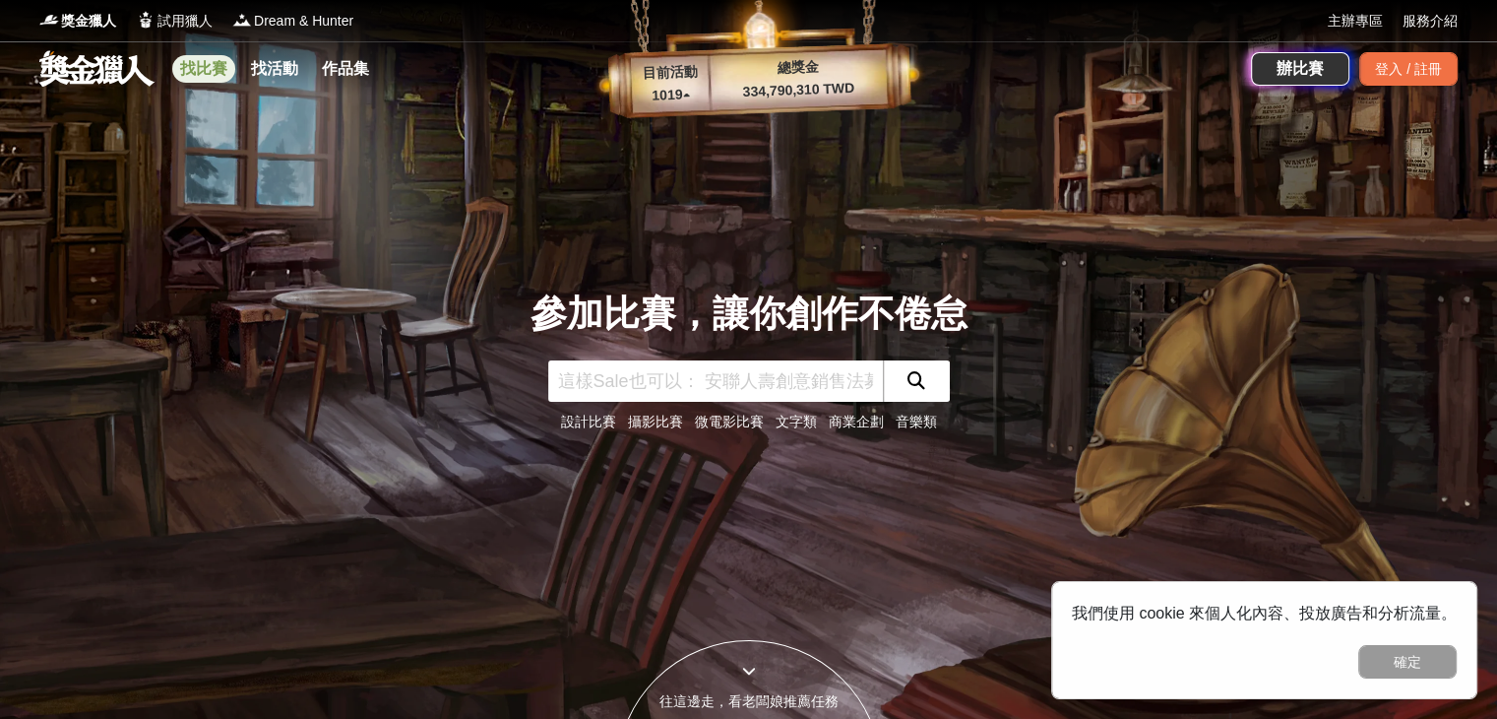
click at [199, 66] on link "找比賽" at bounding box center [203, 69] width 63 height 28
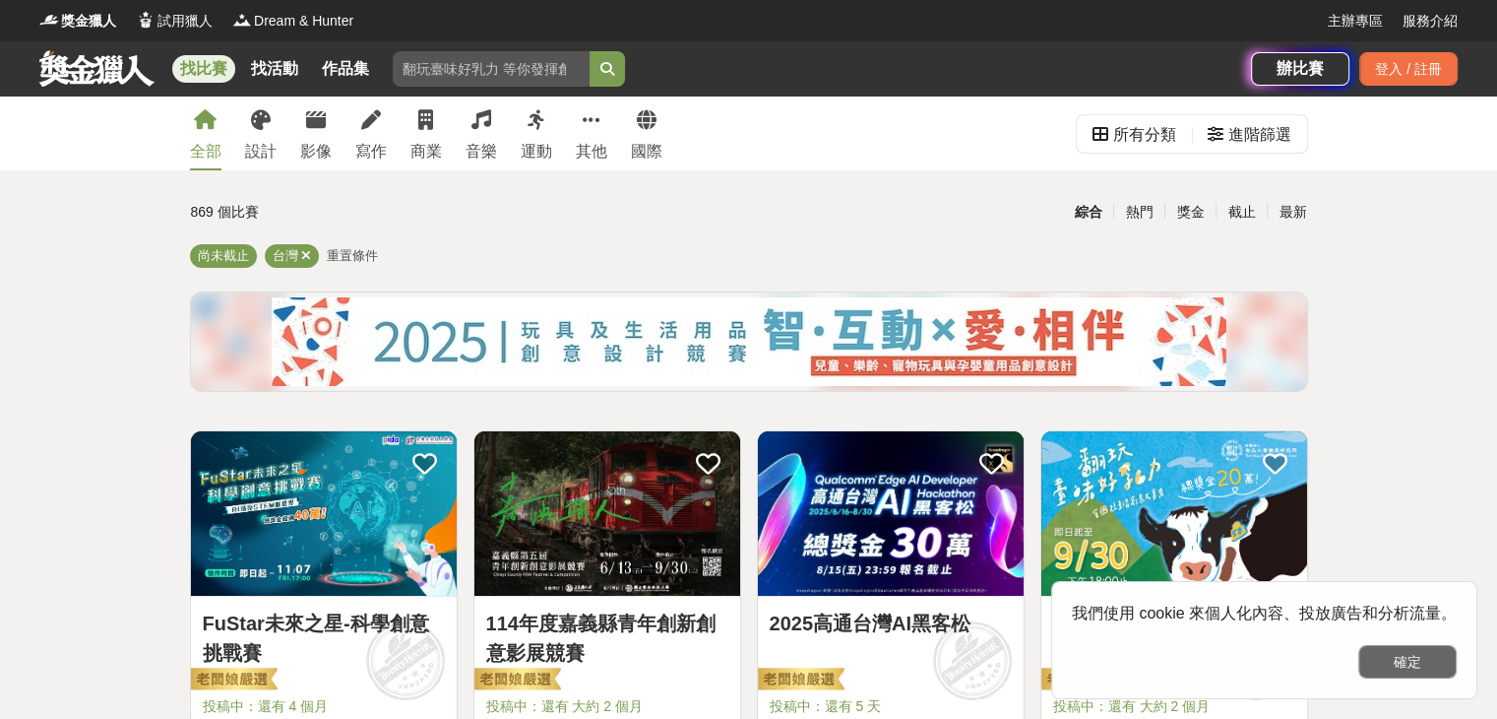
click at [1419, 663] on button "確定" at bounding box center [1408, 661] width 98 height 33
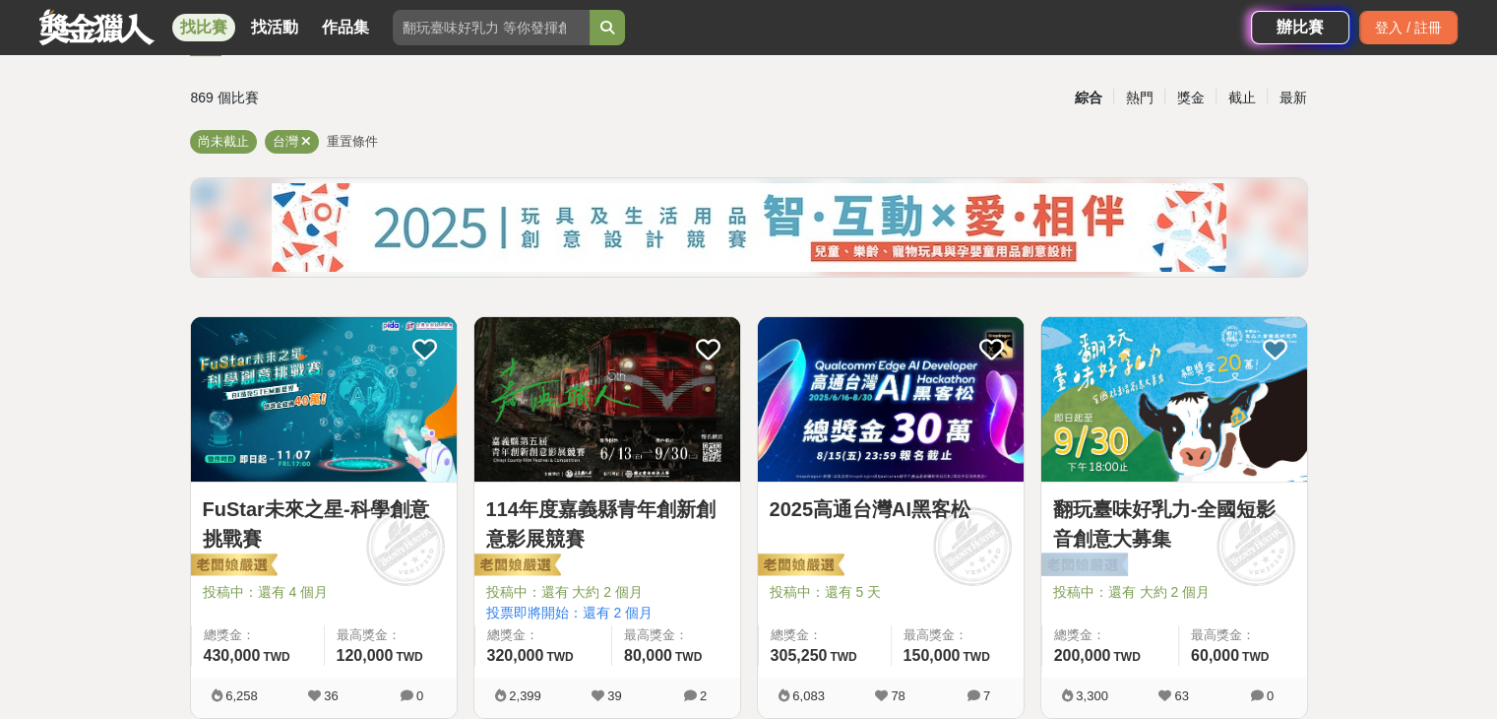
scroll to position [295, 0]
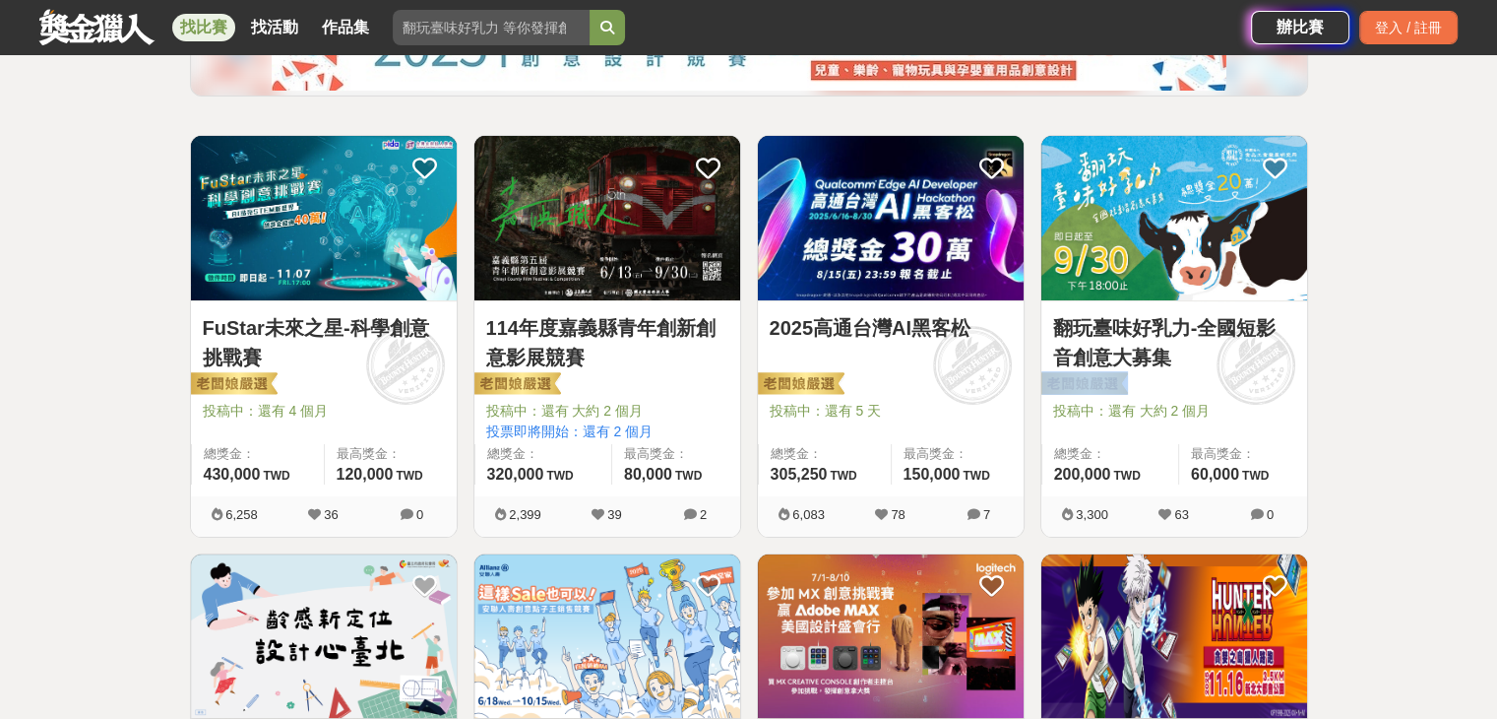
click at [327, 344] on link "FuStar未來之星-科學創意挑戰賽" at bounding box center [324, 342] width 242 height 59
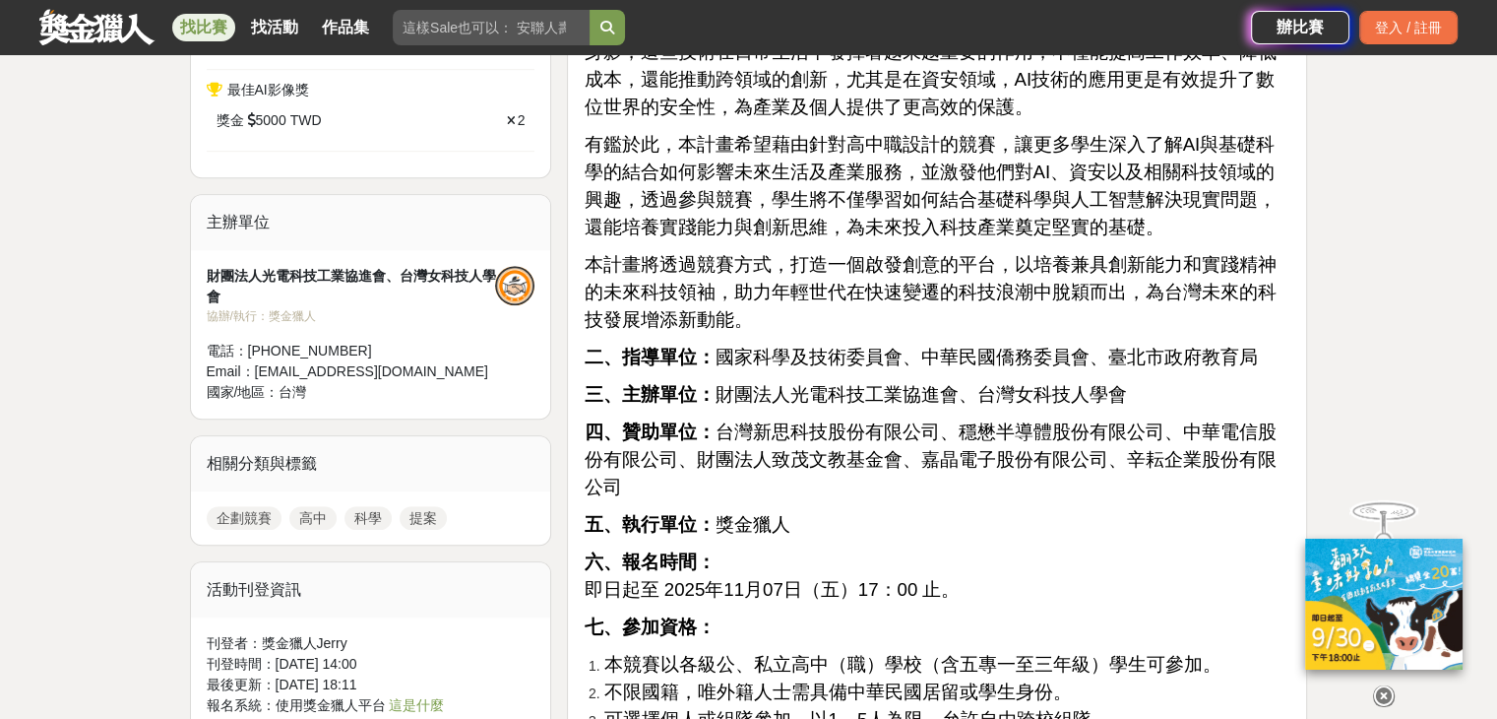
scroll to position [1280, 0]
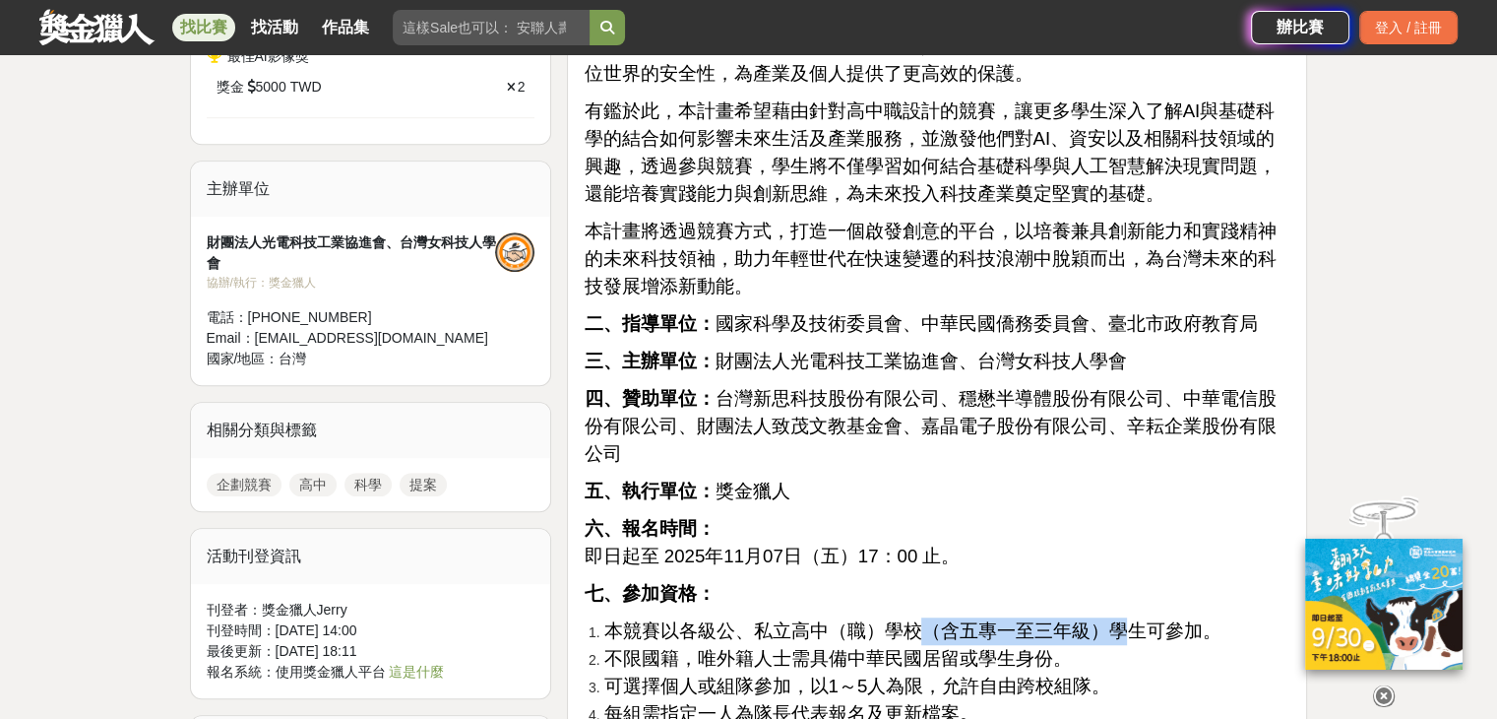
drag, startPoint x: 922, startPoint y: 600, endPoint x: 1110, endPoint y: 611, distance: 188.4
click at [1110, 620] on span "本競賽以各級公、私立高中（職）學校（含五專一至三年級）學生可參加。" at bounding box center [911, 630] width 617 height 21
click at [1095, 675] on span "可選擇個人或組隊參加，以1～5人為限，允許自由跨校組隊。" at bounding box center [856, 685] width 507 height 21
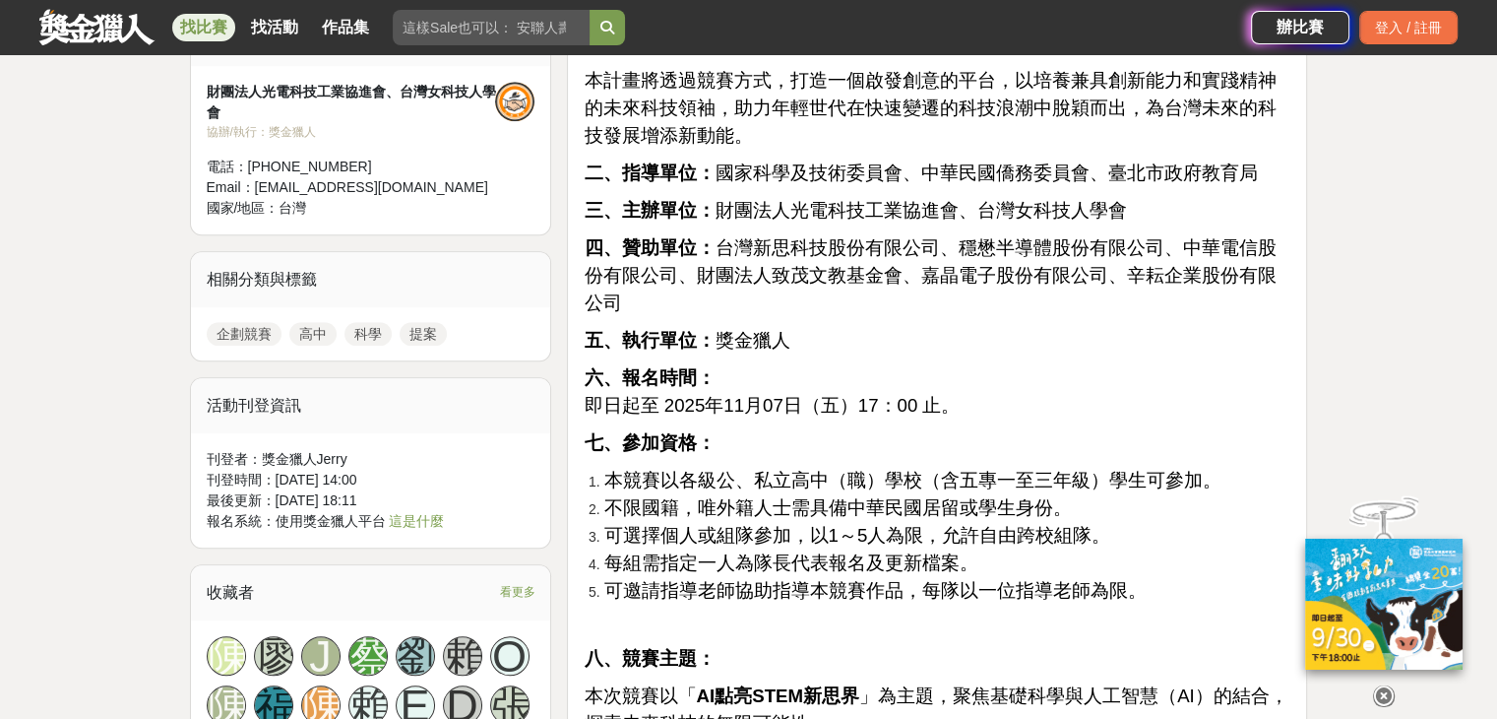
scroll to position [1477, 0]
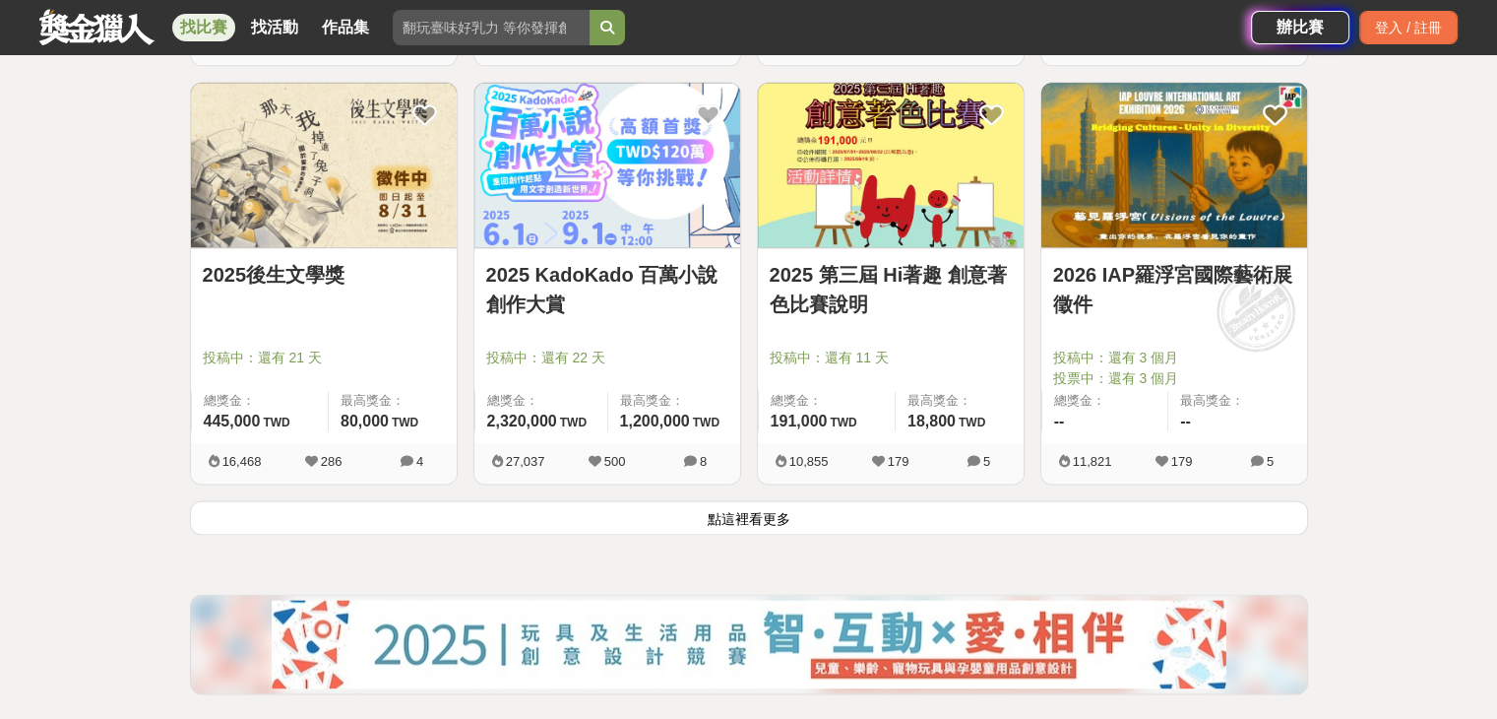
scroll to position [2461, 0]
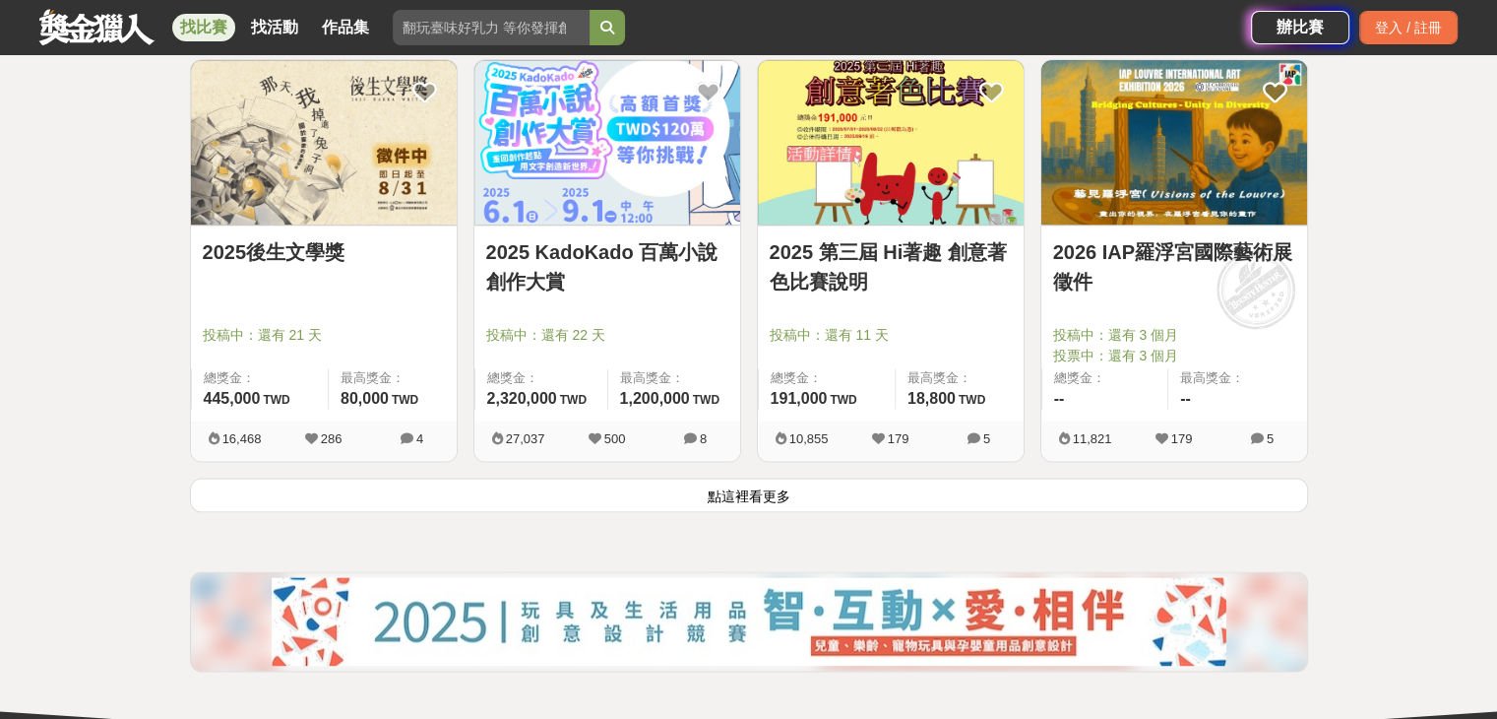
click at [771, 504] on button "點這裡看更多" at bounding box center [749, 494] width 1118 height 34
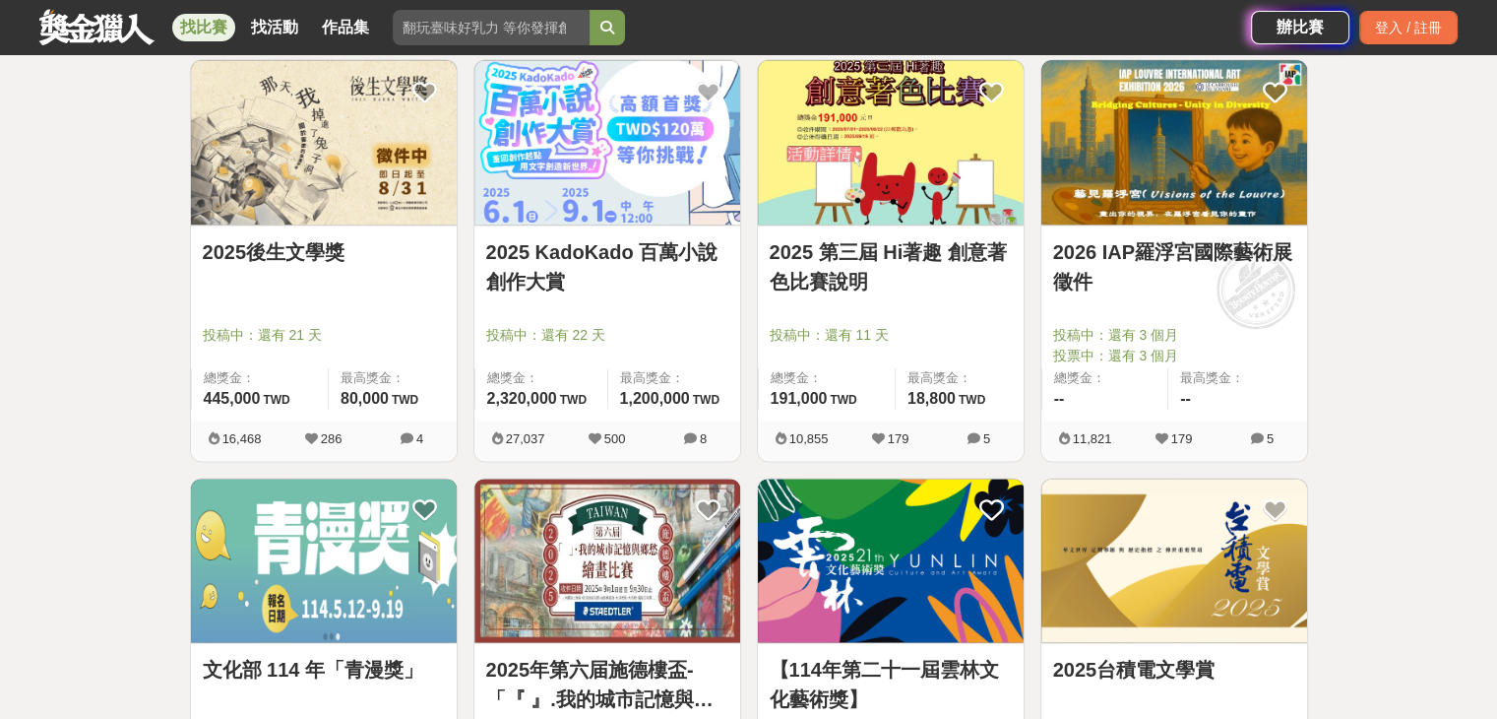
click at [8, 372] on div "全部 設計 影像 寫作 商業 音樂 運動 其他 國際 所有分類 進階篩選 869 個比賽 綜合 熱門 獎金 截止 最新 尚未截止 台灣 重置條件 FuStar…" at bounding box center [748, 451] width 1497 height 5632
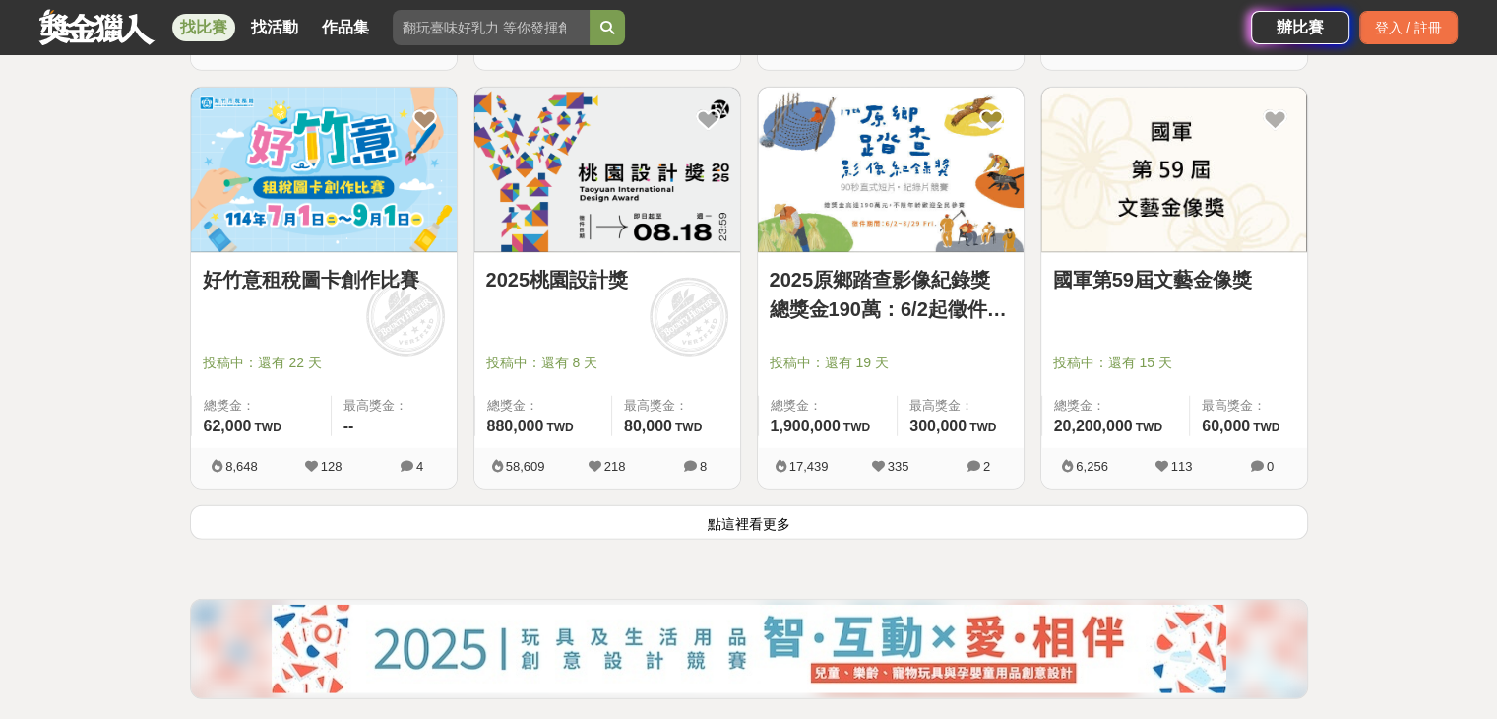
scroll to position [5021, 0]
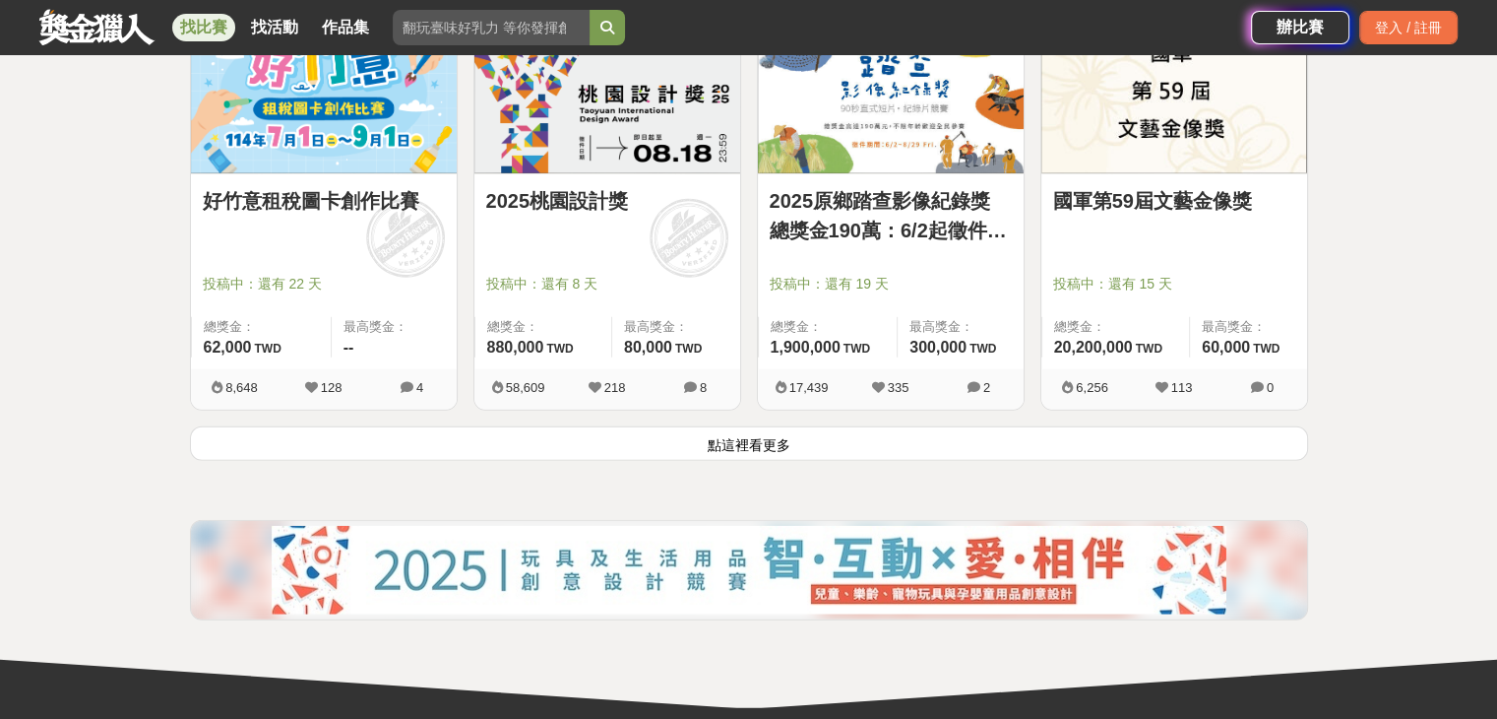
click at [721, 454] on button "點這裡看更多" at bounding box center [749, 443] width 1118 height 34
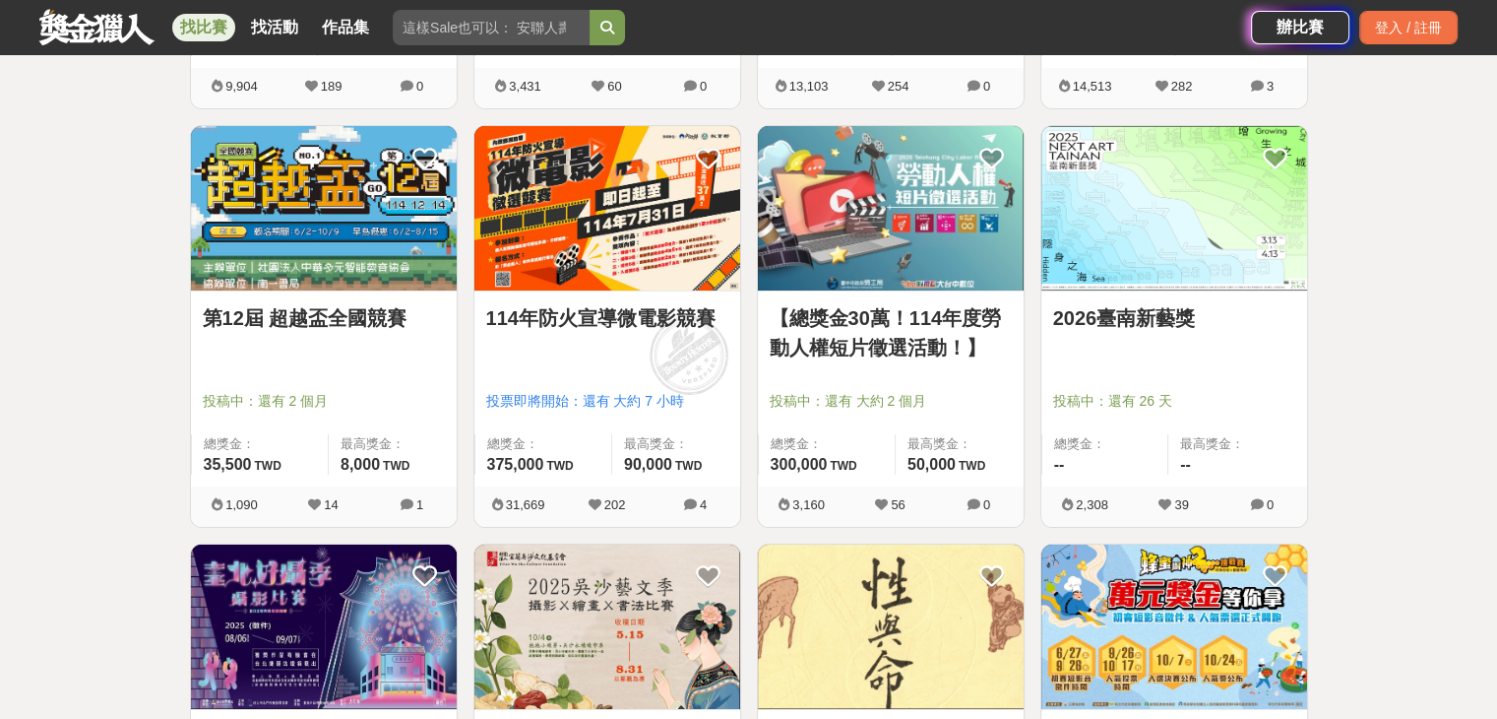
scroll to position [7384, 0]
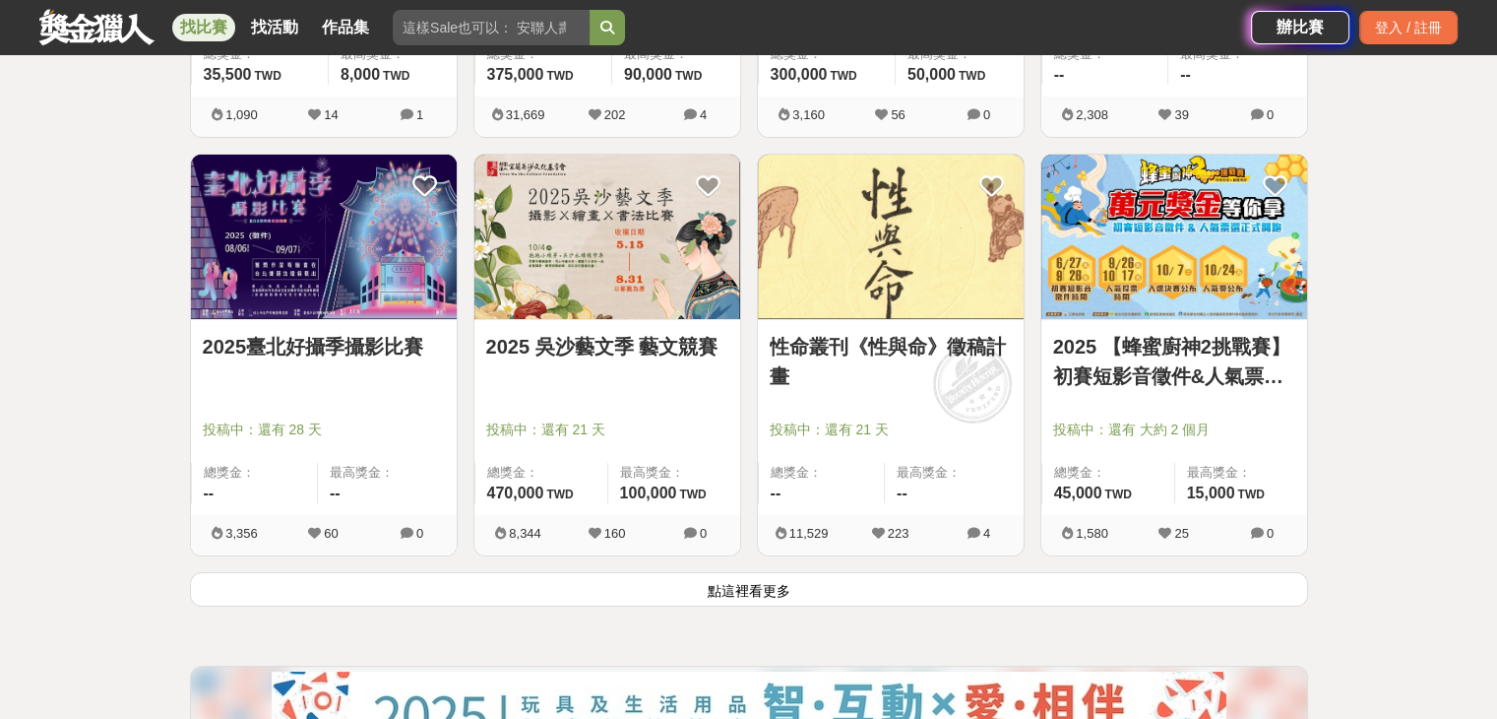
click at [766, 589] on button "點這裡看更多" at bounding box center [749, 589] width 1118 height 34
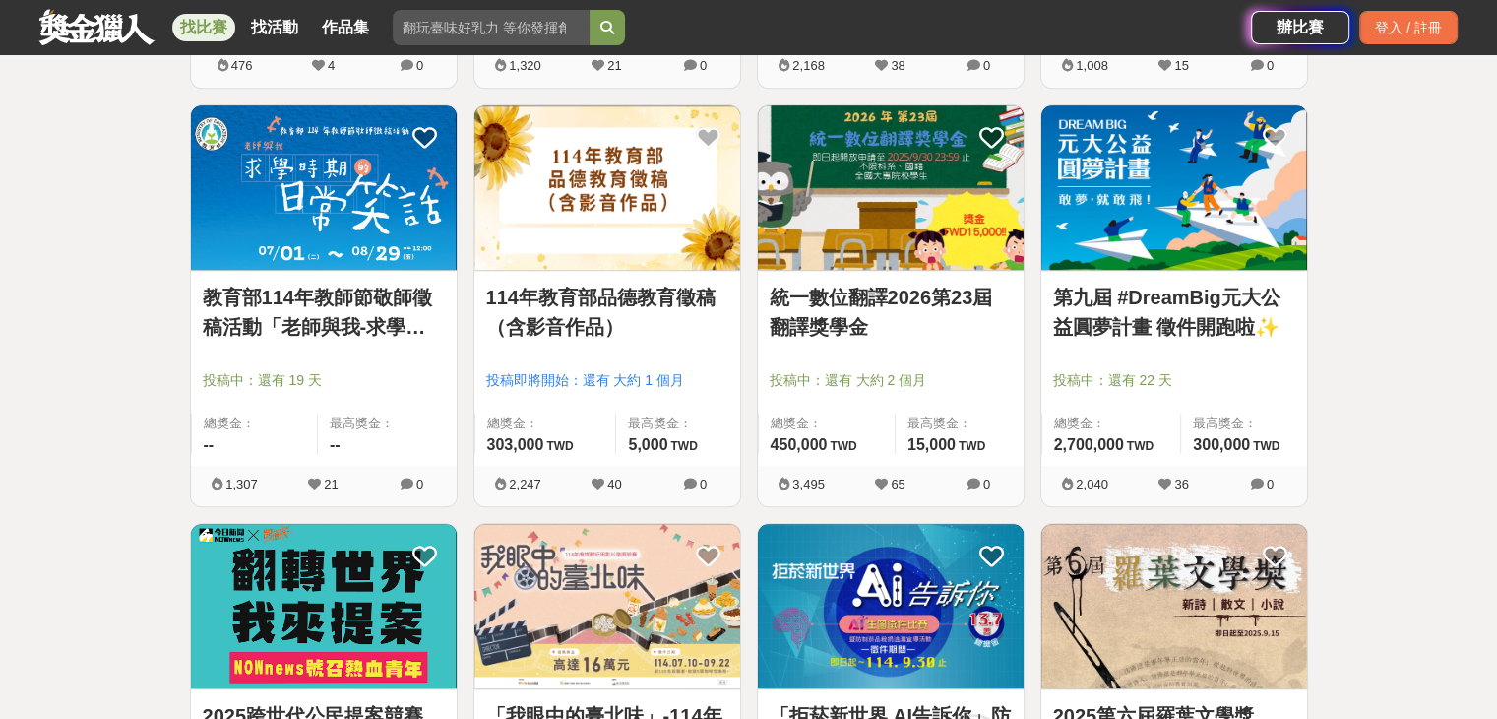
scroll to position [9254, 0]
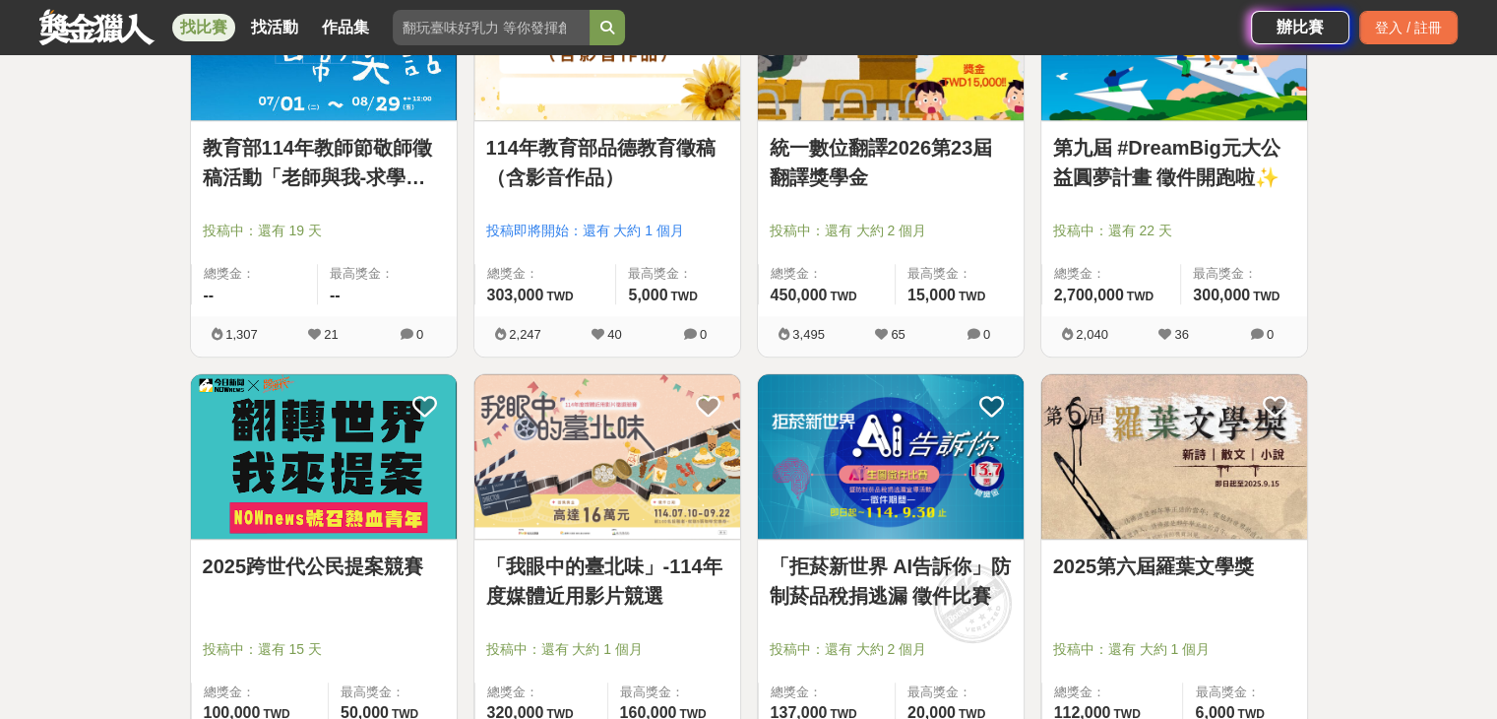
click at [857, 465] on img at bounding box center [891, 456] width 266 height 164
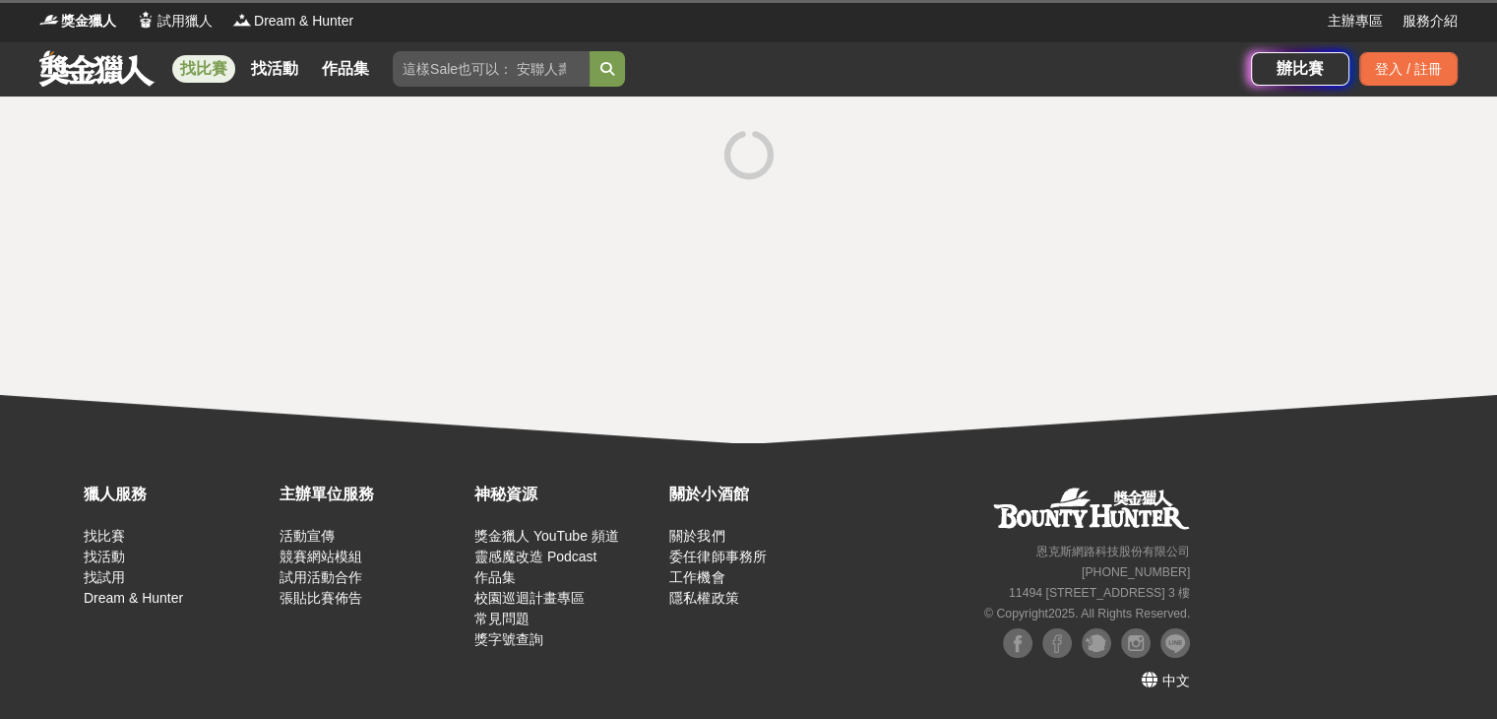
click at [857, 465] on div "獵人服務 找比賽 找活動 找試用 Dream & Hunter 主辦單位服務 活動宣傳 競賽網站模組 試用活動合作 張貼比賽佈告 神秘資源 獎金獵人 YouT…" at bounding box center [748, 581] width 1497 height 276
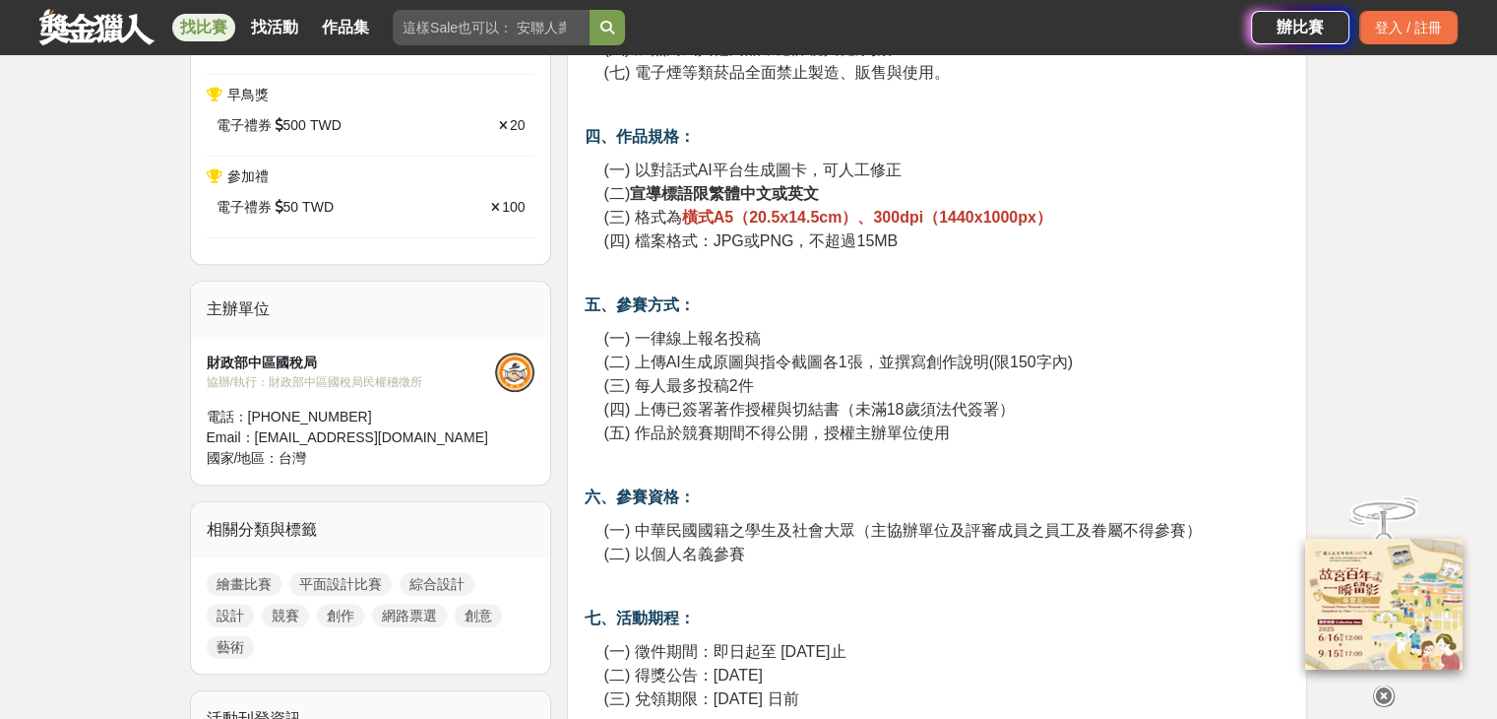
scroll to position [1280, 0]
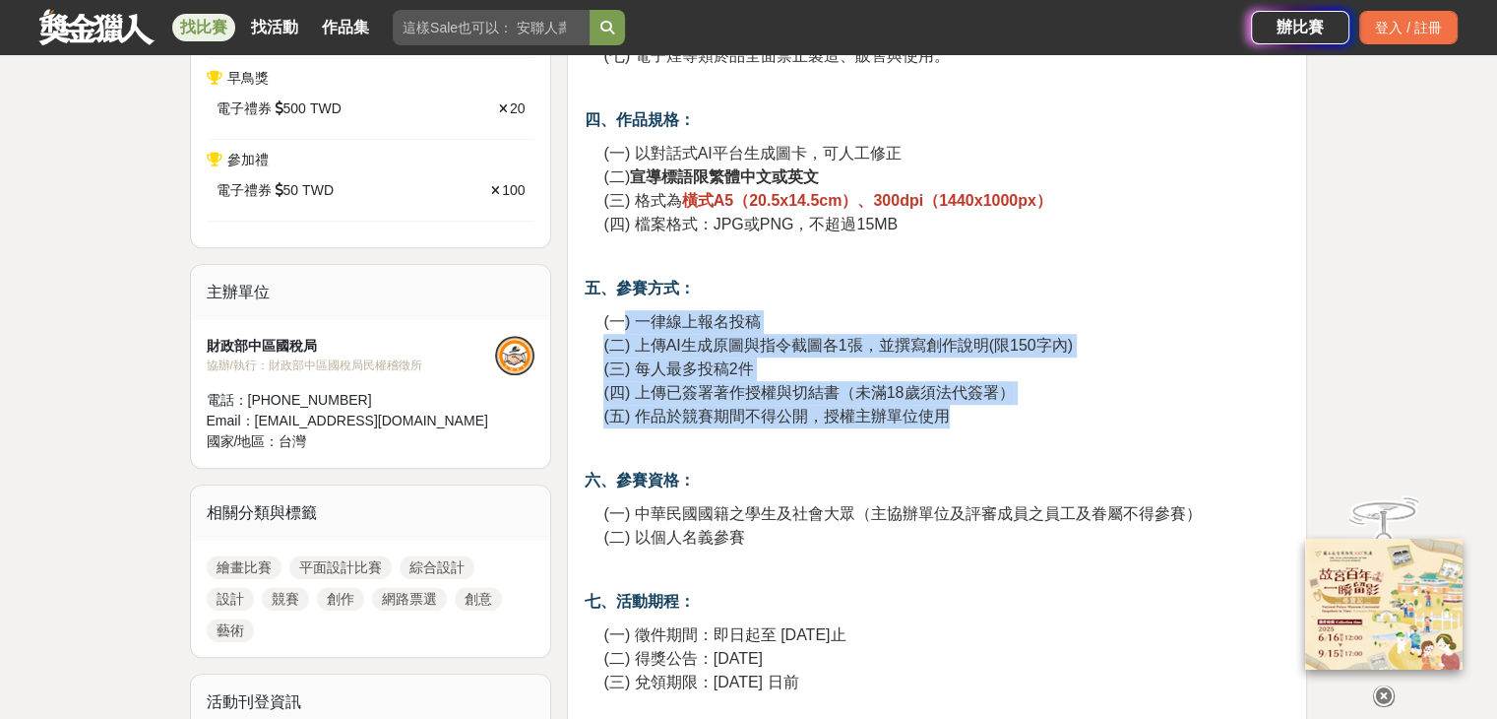
drag, startPoint x: 626, startPoint y: 322, endPoint x: 1016, endPoint y: 418, distance: 401.6
click at [1016, 418] on p "(一) 一律線上報名投稿 (二) 上傳AI生成原圖與指令截圖各1張，並撰寫創作說明(限150字內) (三) 每人最多投稿2件 (四) 上傳已簽署著作授權與切結…" at bounding box center [946, 369] width 687 height 118
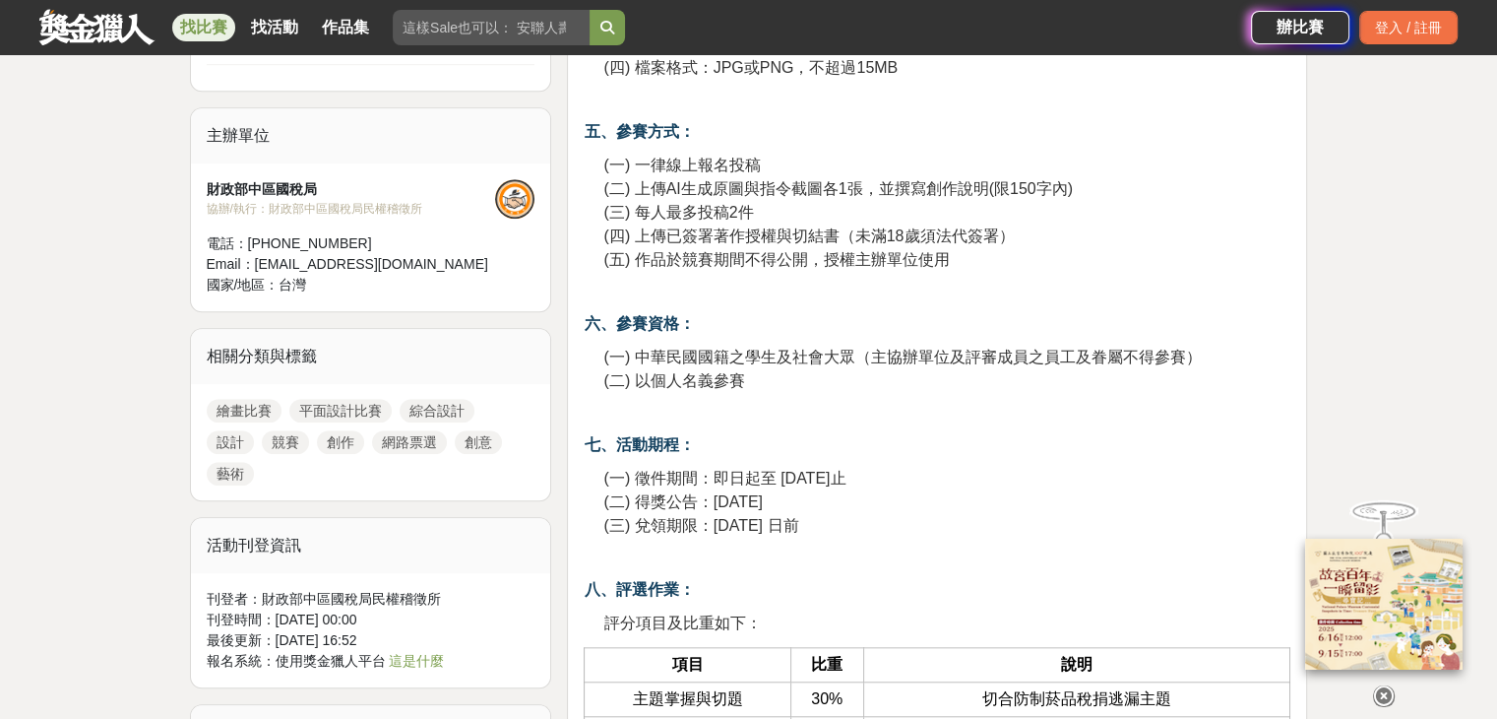
scroll to position [1477, 0]
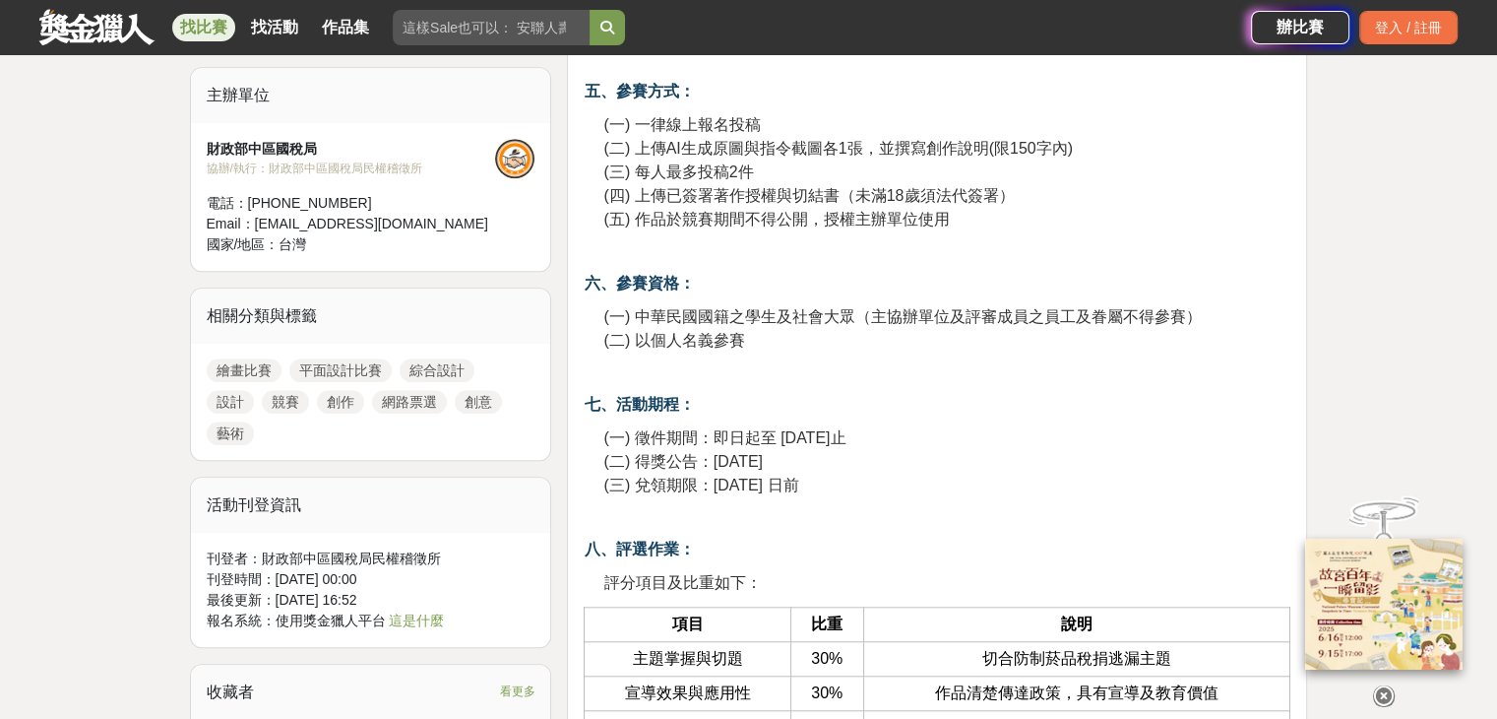
drag, startPoint x: 758, startPoint y: 465, endPoint x: 867, endPoint y: 477, distance: 110.0
click at [830, 473] on p "(一) 徵件期間：即日起至 [DATE]止 (二) 得獎公告：[DATE] (三) 兌領期限：[DATE] 日前" at bounding box center [946, 461] width 687 height 71
click at [925, 492] on p "(一) 徵件期間：即日起至 [DATE]止 (二) 得獎公告：[DATE] (三) 兌領期限：[DATE] 日前" at bounding box center [946, 461] width 687 height 71
click at [796, 439] on span "(一) 徵件期間：即日起至 [DATE]止" at bounding box center [724, 437] width 242 height 17
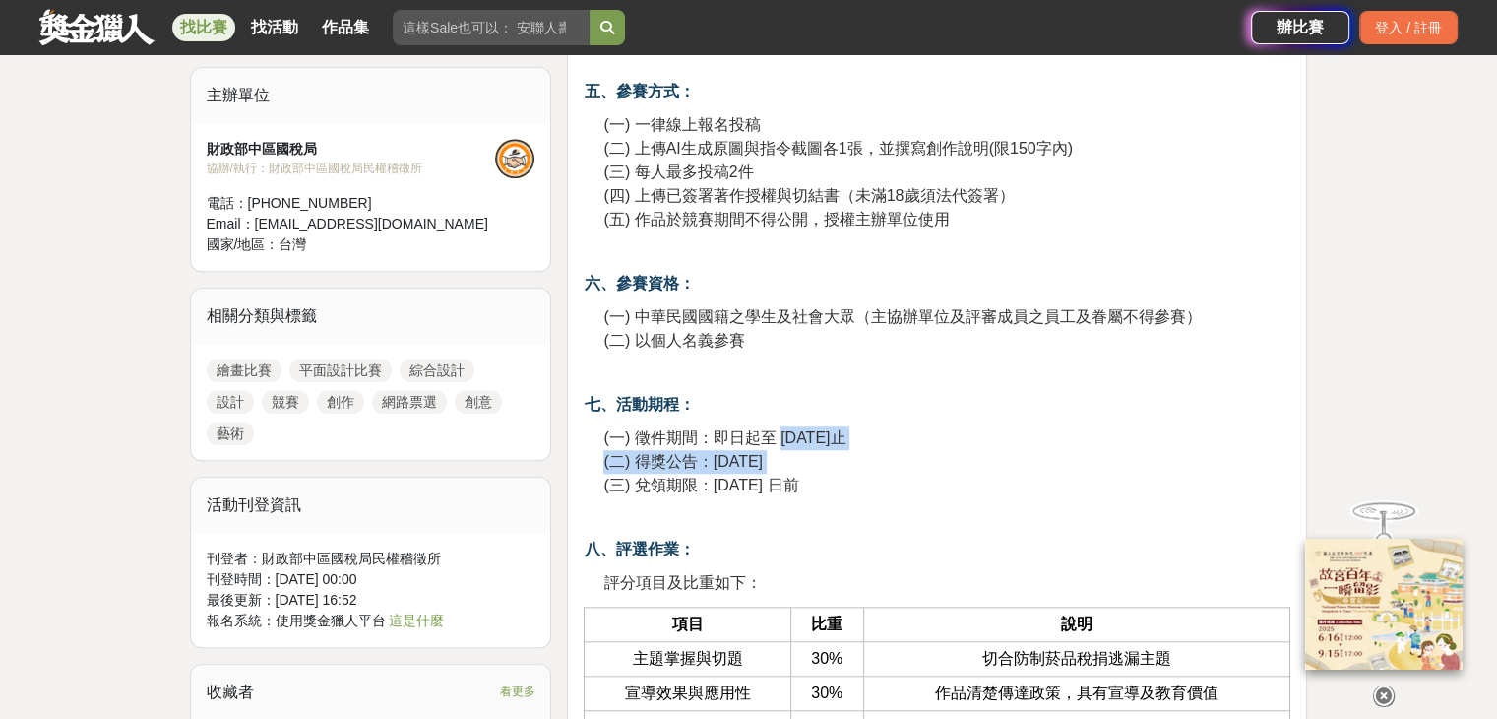
drag, startPoint x: 796, startPoint y: 439, endPoint x: 910, endPoint y: 457, distance: 114.6
click at [868, 450] on p "(一) 徵件期間：即日起至 [DATE]止 (二) 得獎公告：[DATE] (三) 兌領期限：[DATE] 日前" at bounding box center [946, 461] width 687 height 71
click at [916, 511] on p at bounding box center [937, 517] width 707 height 21
drag, startPoint x: 916, startPoint y: 511, endPoint x: 910, endPoint y: 531, distance: 20.6
click at [914, 512] on p at bounding box center [937, 517] width 707 height 21
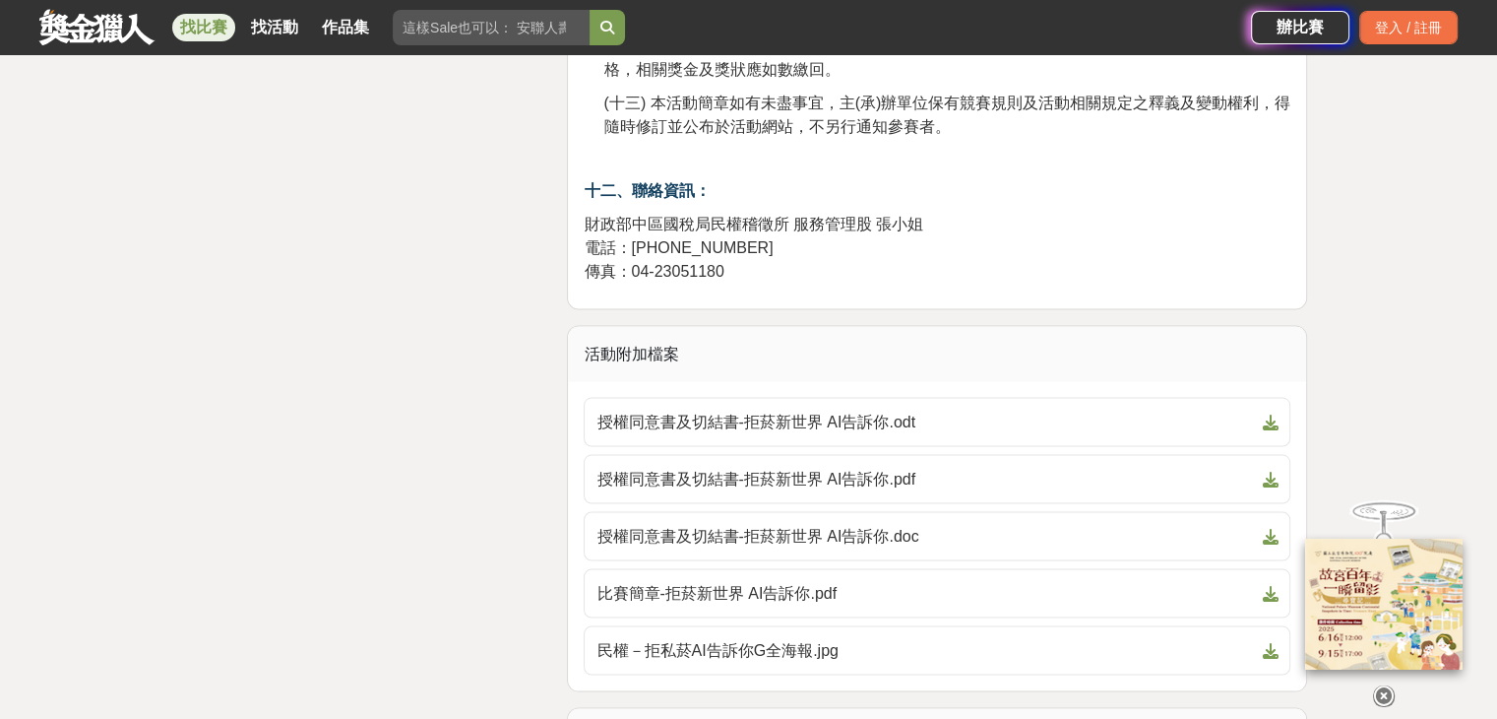
scroll to position [3839, 0]
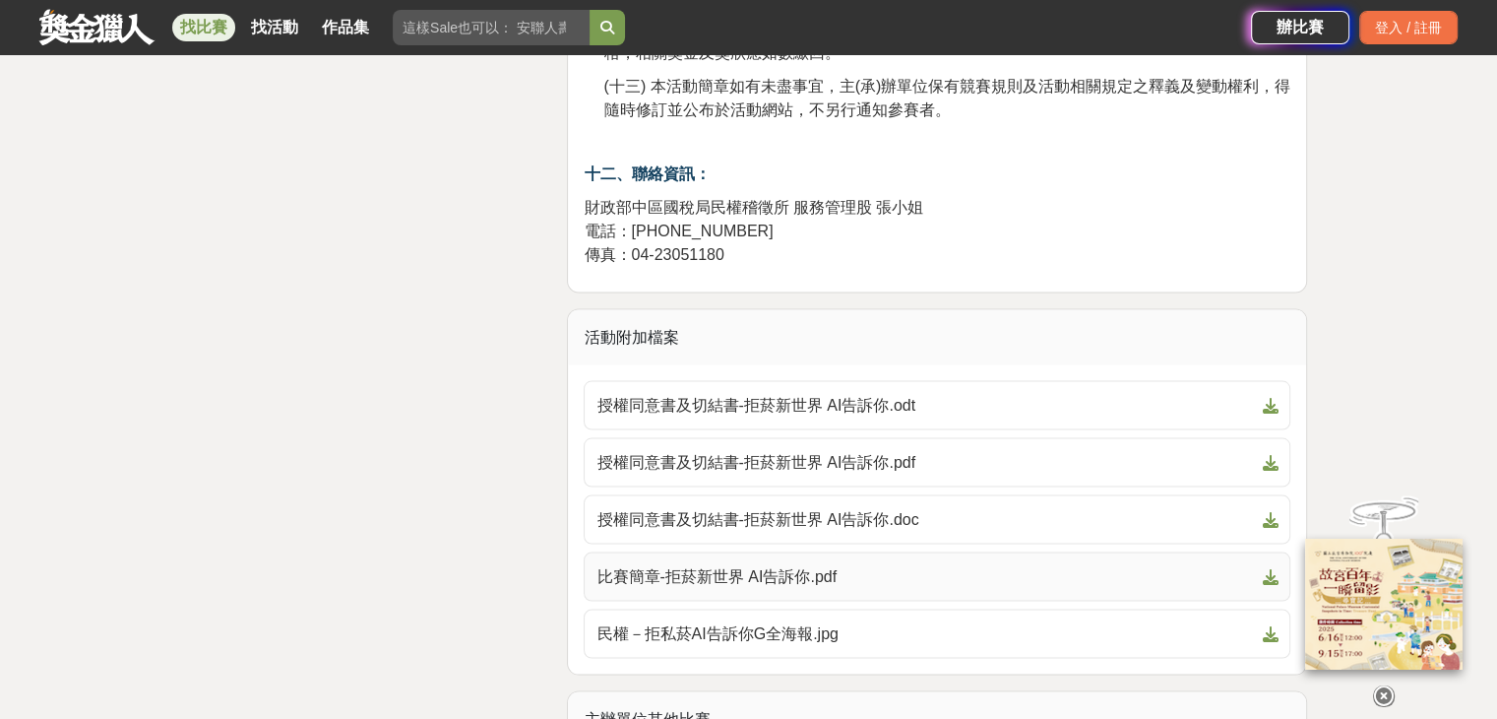
click at [792, 587] on link "比賽簡章-拒菸新世界 AI告訴你.pdf" at bounding box center [937, 576] width 707 height 49
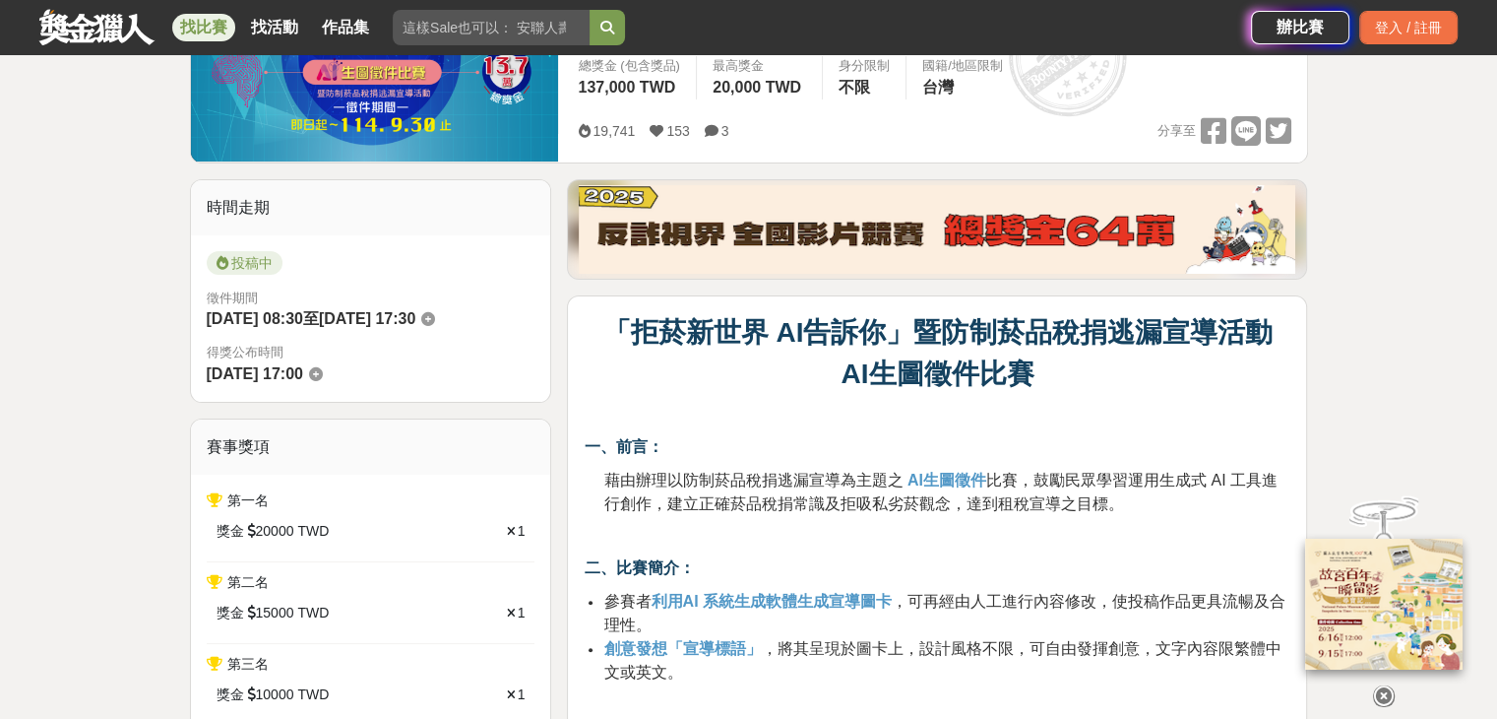
scroll to position [394, 0]
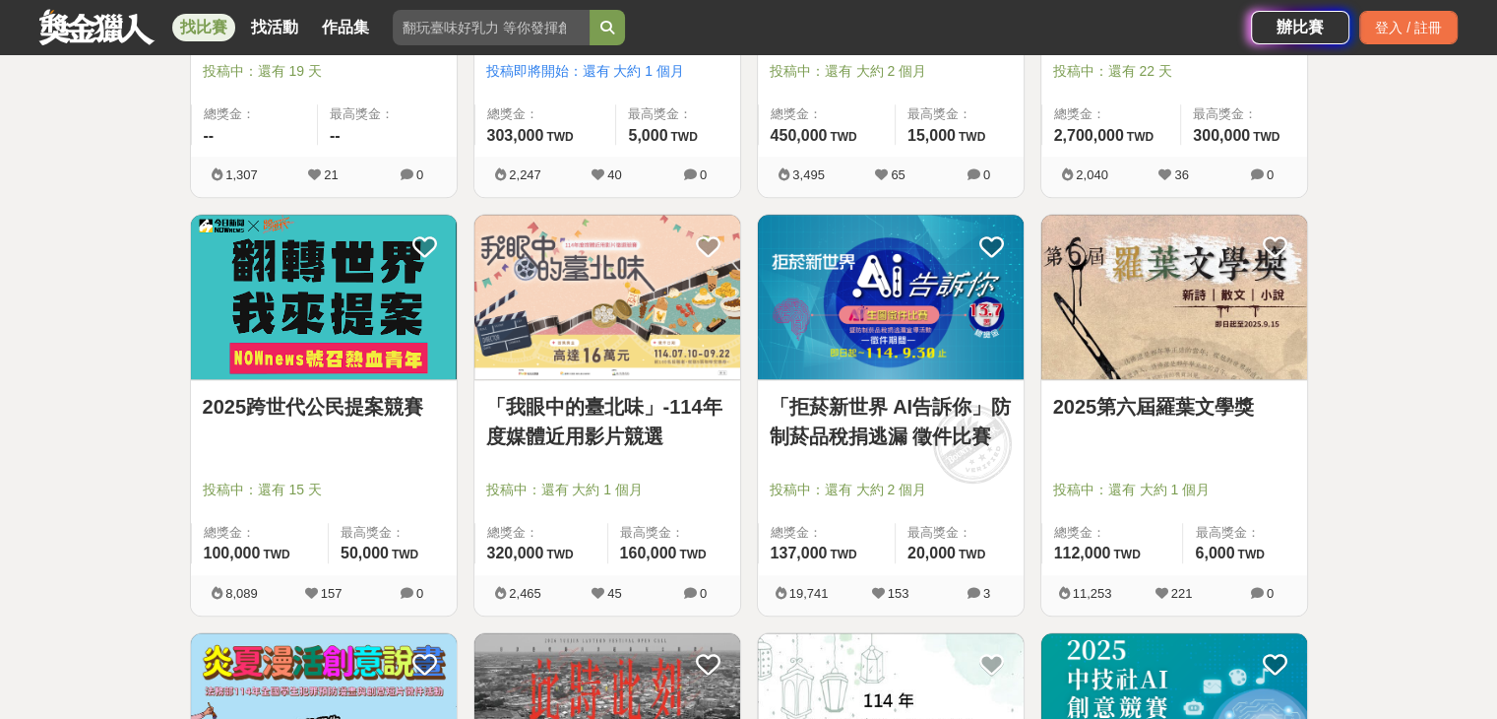
scroll to position [9648, 0]
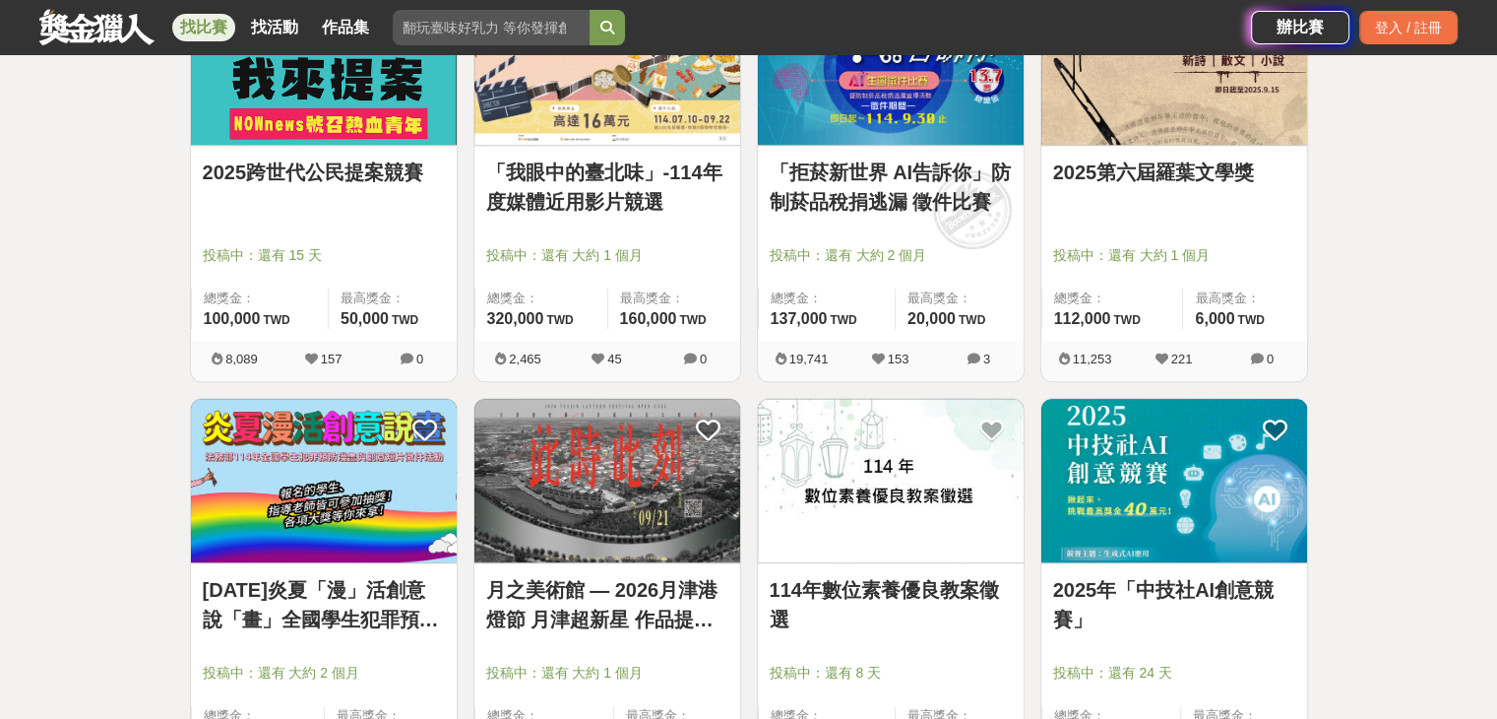
click at [379, 170] on link "2025跨世代公民提案競賽" at bounding box center [324, 173] width 242 height 30
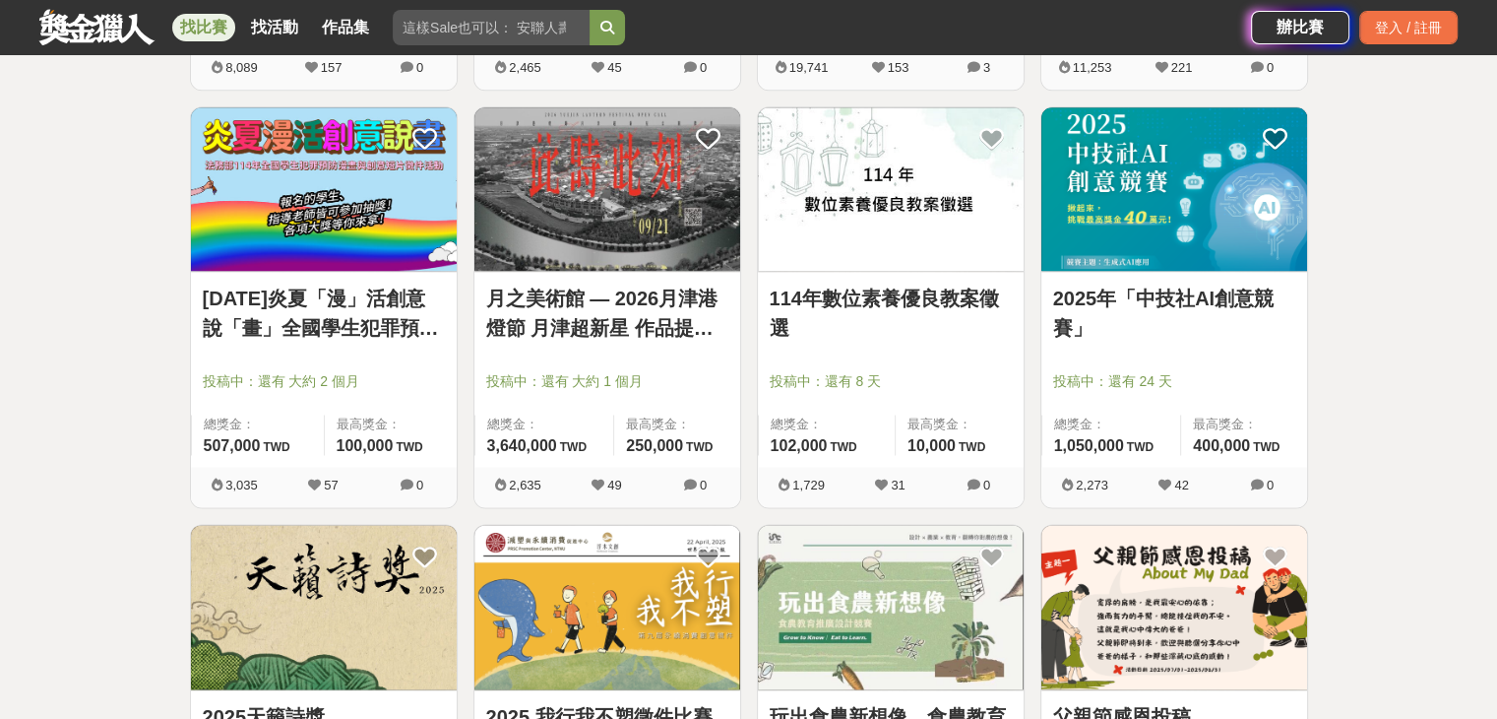
scroll to position [9943, 0]
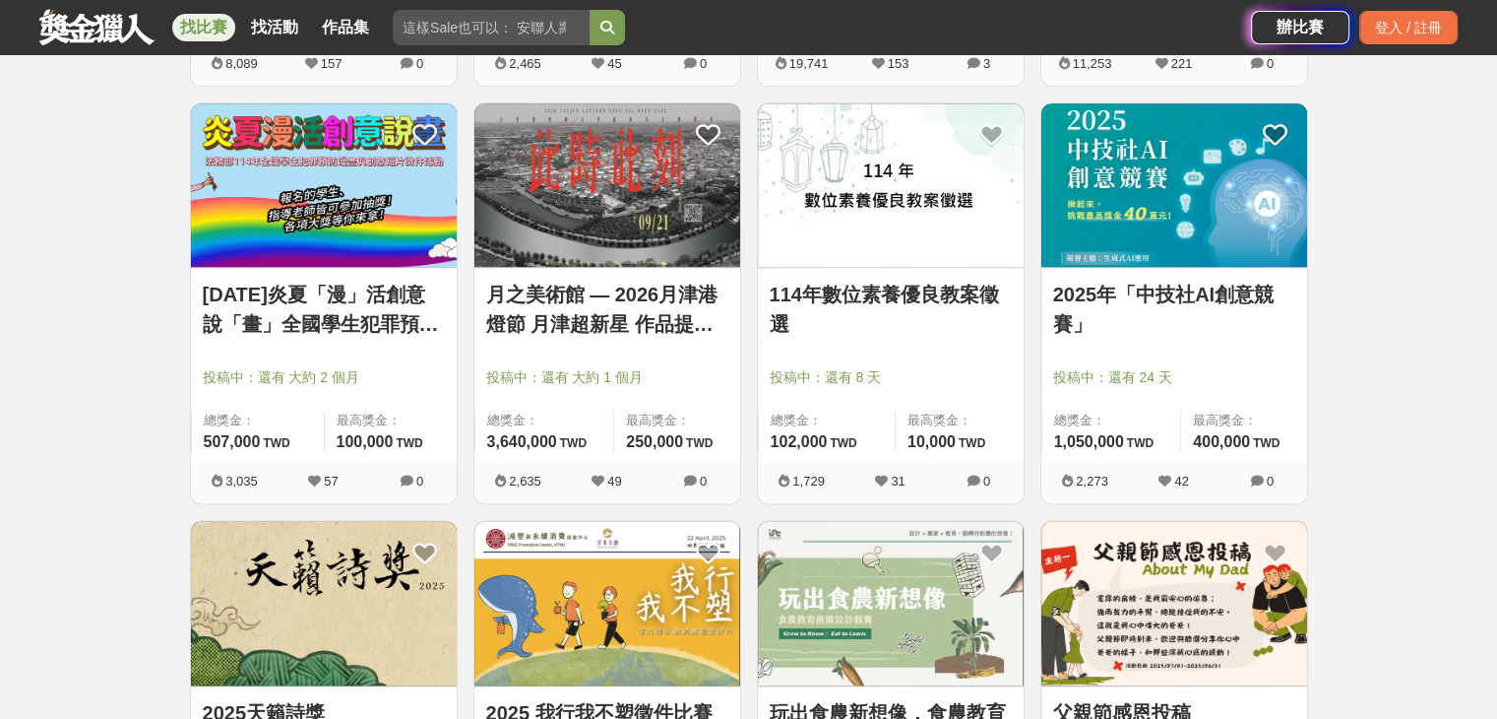
click at [1138, 306] on link "2025年「中技社AI創意競賽」" at bounding box center [1174, 309] width 242 height 59
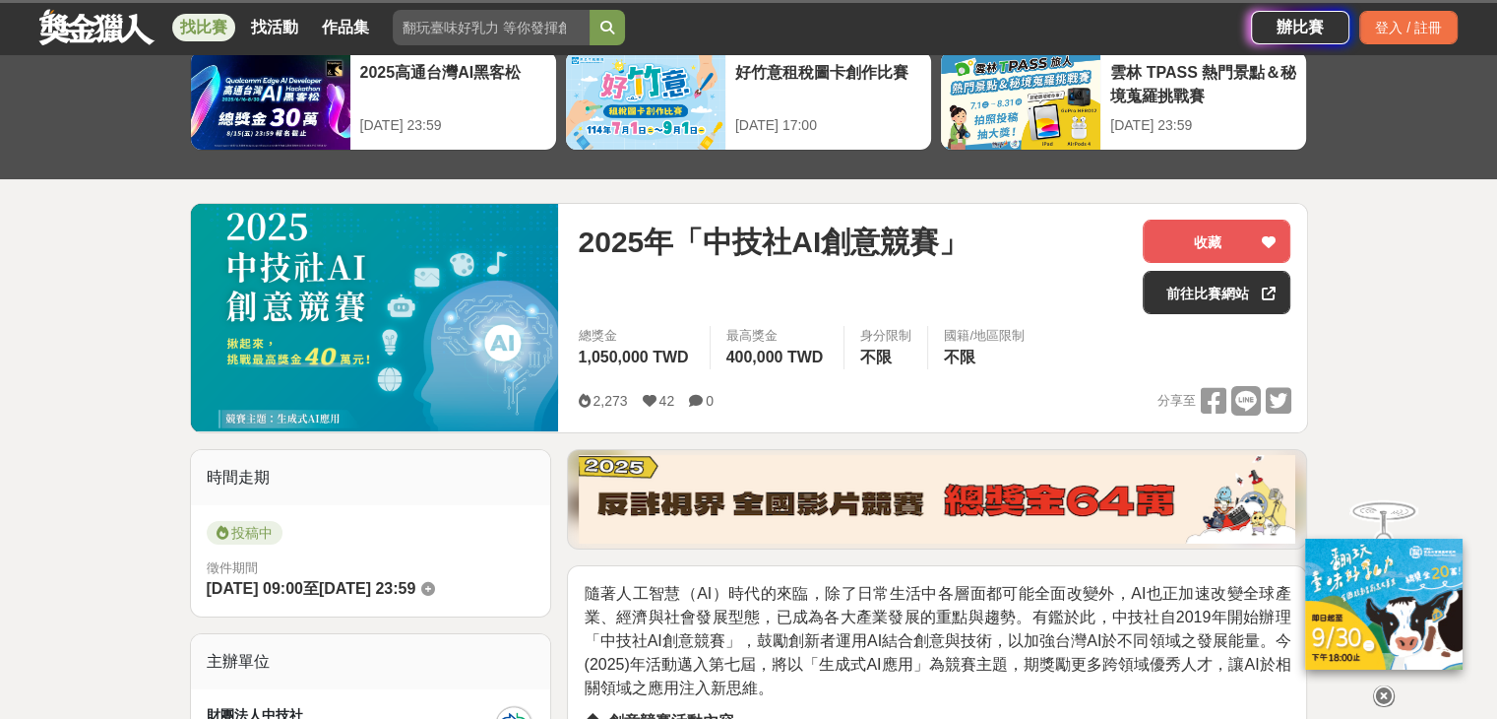
scroll to position [492, 0]
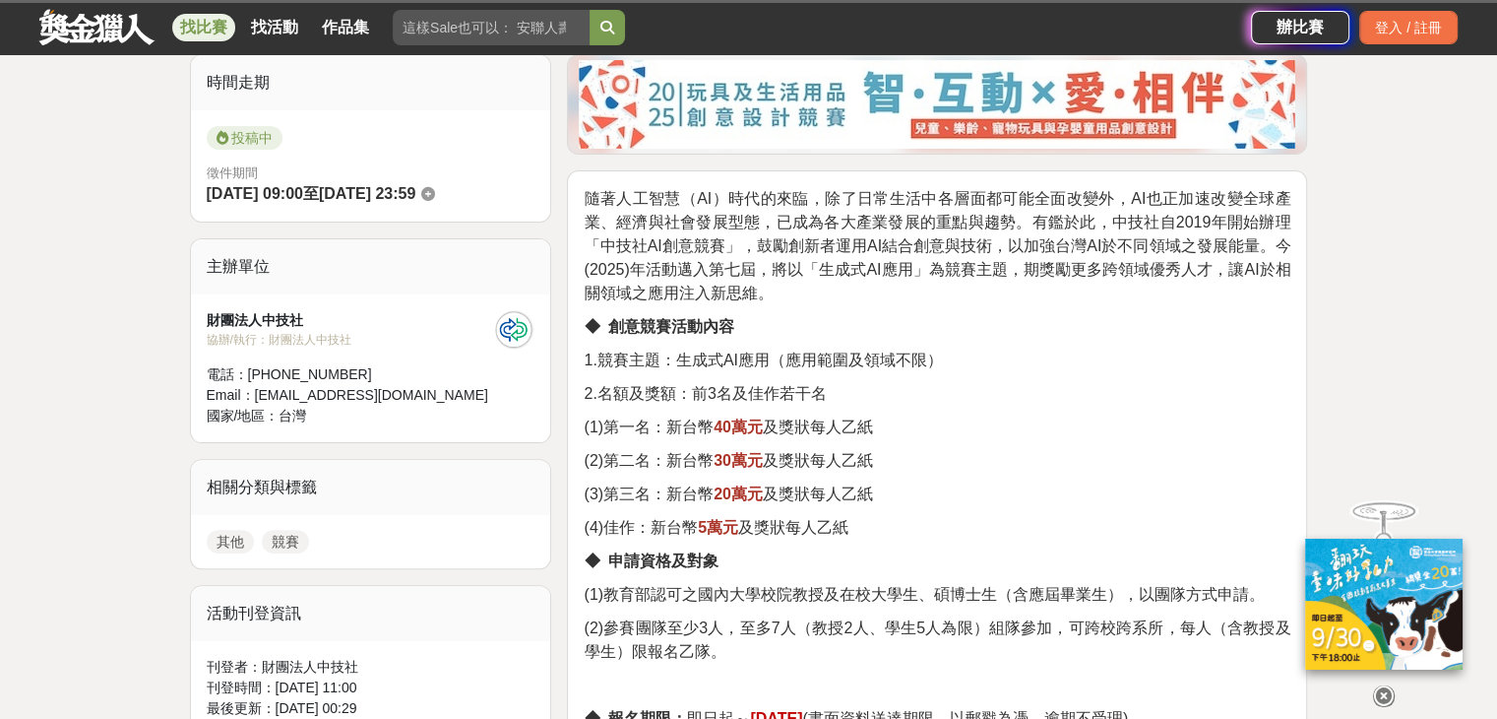
click at [673, 361] on span "1.競賽主題：生成式AI應用（應用範圍及領域不限）" at bounding box center [763, 359] width 358 height 17
drag, startPoint x: 673, startPoint y: 361, endPoint x: 772, endPoint y: 361, distance: 98.4
click at [770, 360] on span "1.競賽主題：生成式AI應用（應用範圍及領域不限）" at bounding box center [763, 359] width 358 height 17
drag, startPoint x: 776, startPoint y: 362, endPoint x: 821, endPoint y: 387, distance: 51.5
click at [778, 363] on span "1.競賽主題：生成式AI應用（應用範圍及領域不限）" at bounding box center [763, 359] width 358 height 17
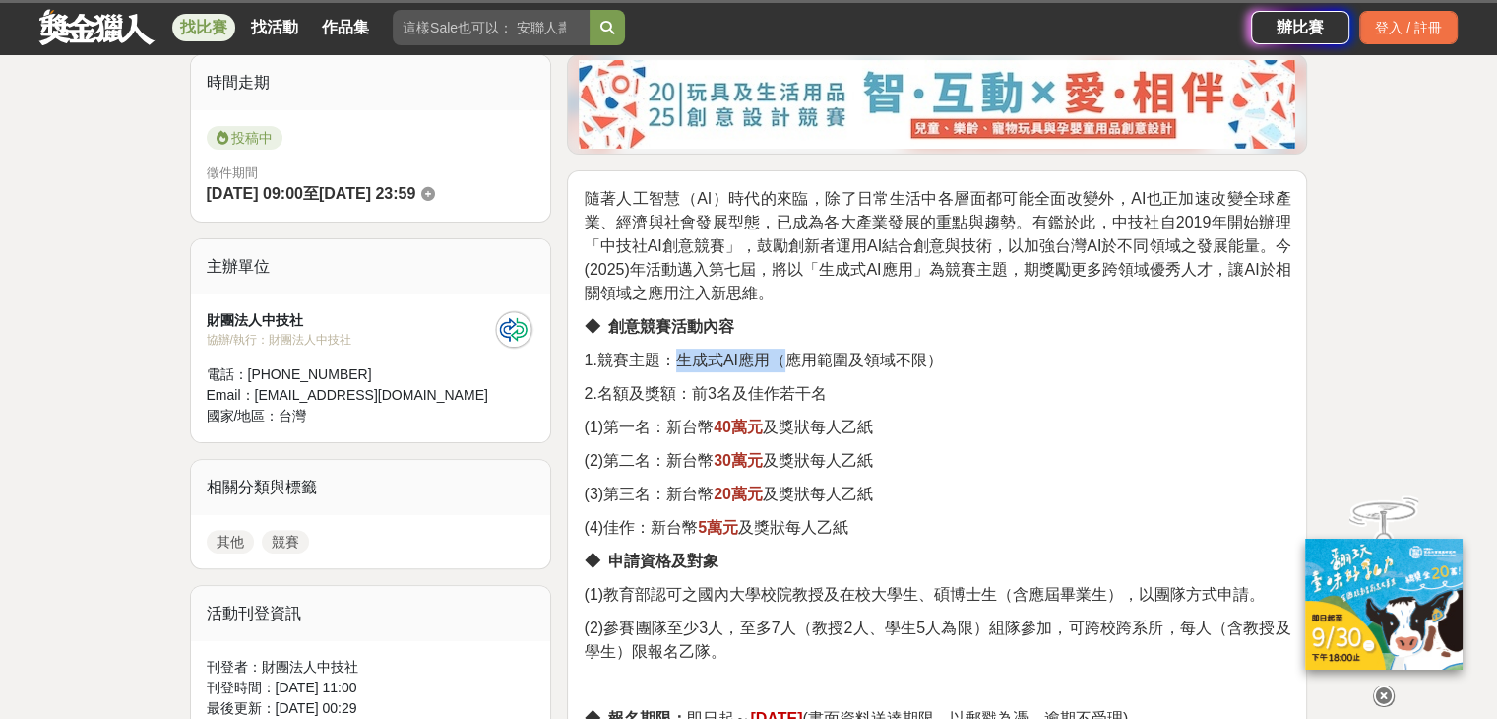
click at [827, 388] on p "2.名額及獎額：前3名及佳作若干名" at bounding box center [937, 394] width 707 height 24
click at [594, 191] on span "隨著人工智慧（AI）時代的來臨，除了日常生活中各層面都可能全面改變外，AI也正加速改變全球產業、經濟與社會發展型態，已成為各大產業發展的重點與趨勢。有鑑於此，…" at bounding box center [937, 245] width 707 height 111
drag, startPoint x: 594, startPoint y: 191, endPoint x: 646, endPoint y: 195, distance: 52.3
click at [618, 194] on span "隨著人工智慧（AI）時代的來臨，除了日常生活中各層面都可能全面改變外，AI也正加速改變全球產業、經濟與社會發展型態，已成為各大產業發展的重點與趨勢。有鑑於此，…" at bounding box center [937, 245] width 707 height 111
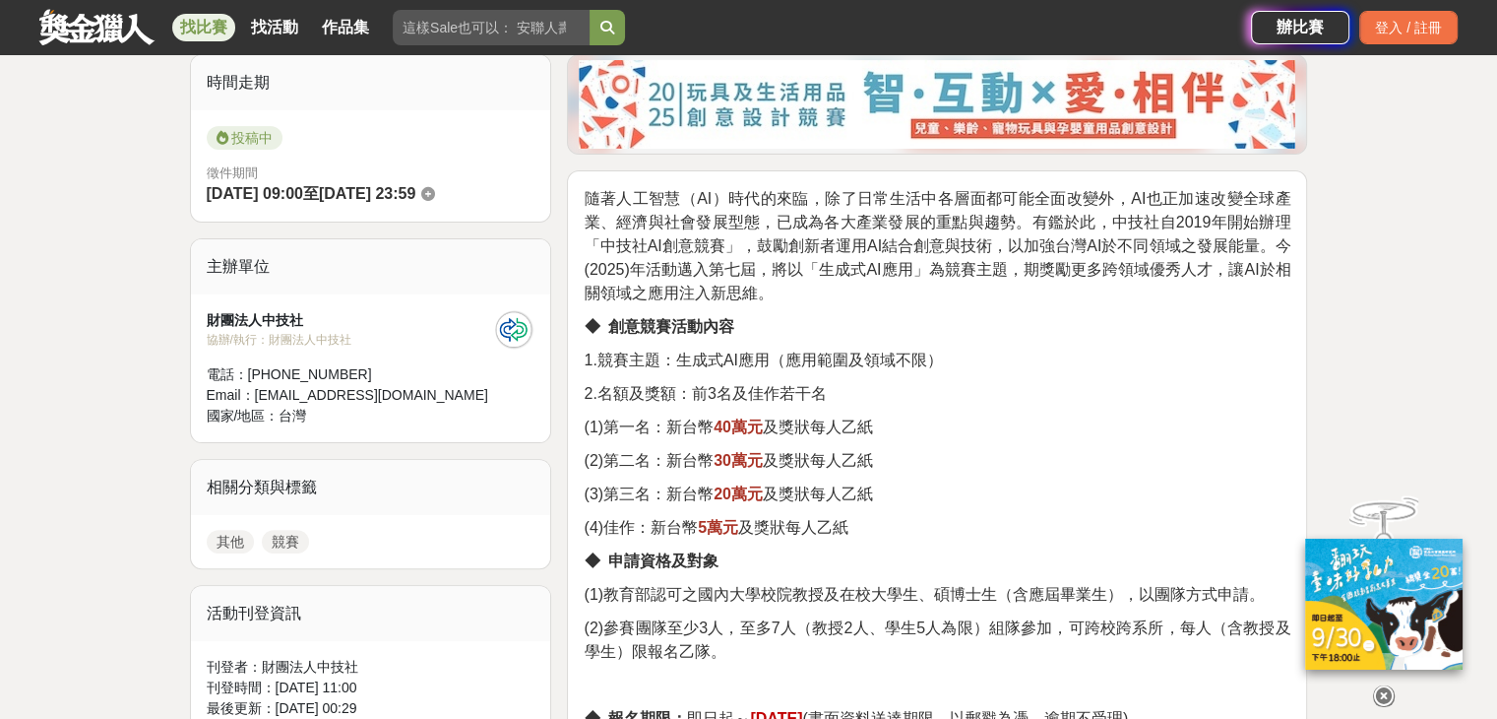
click at [961, 267] on span "隨著人工智慧（AI）時代的來臨，除了日常生活中各層面都可能全面改變外，AI也正加速改變全球產業、經濟與社會發展型態，已成為各大產業發展的重點與趨勢。有鑑於此，…" at bounding box center [937, 245] width 707 height 111
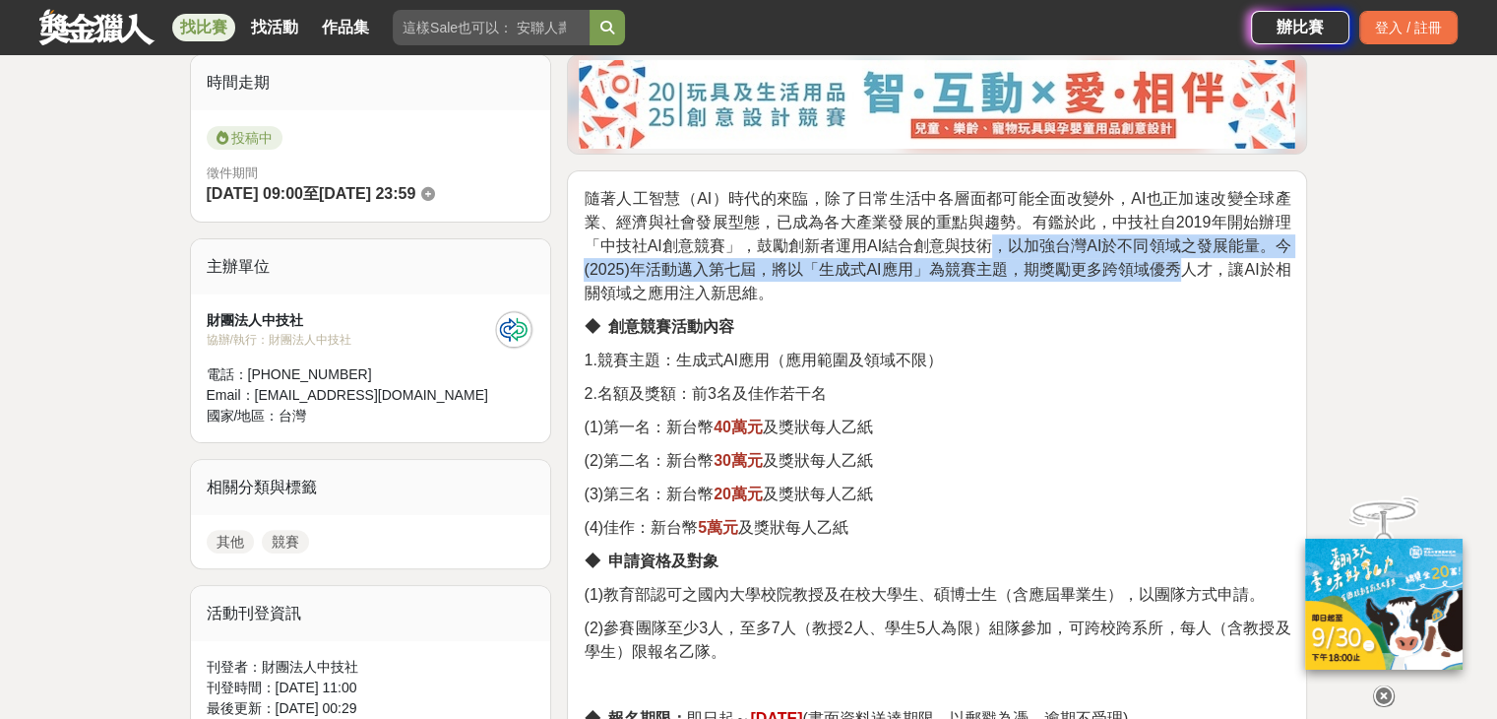
drag, startPoint x: 985, startPoint y: 248, endPoint x: 1177, endPoint y: 261, distance: 192.4
click at [1177, 258] on span "隨著人工智慧（AI）時代的來臨，除了日常生活中各層面都可能全面改變外，AI也正加速改變全球產業、經濟與社會發展型態，已成為各大產業發展的重點與趨勢。有鑑於此，…" at bounding box center [937, 245] width 707 height 111
click at [1026, 312] on div "隨著人工智慧（AI）時代的來臨，除了日常生活中各層面都可能全面改變外，AI也正加速改變全球產業、經濟與社會發展型態，已成為各大產業發展的重點與趨勢。有鑑於此，…" at bounding box center [937, 475] width 707 height 577
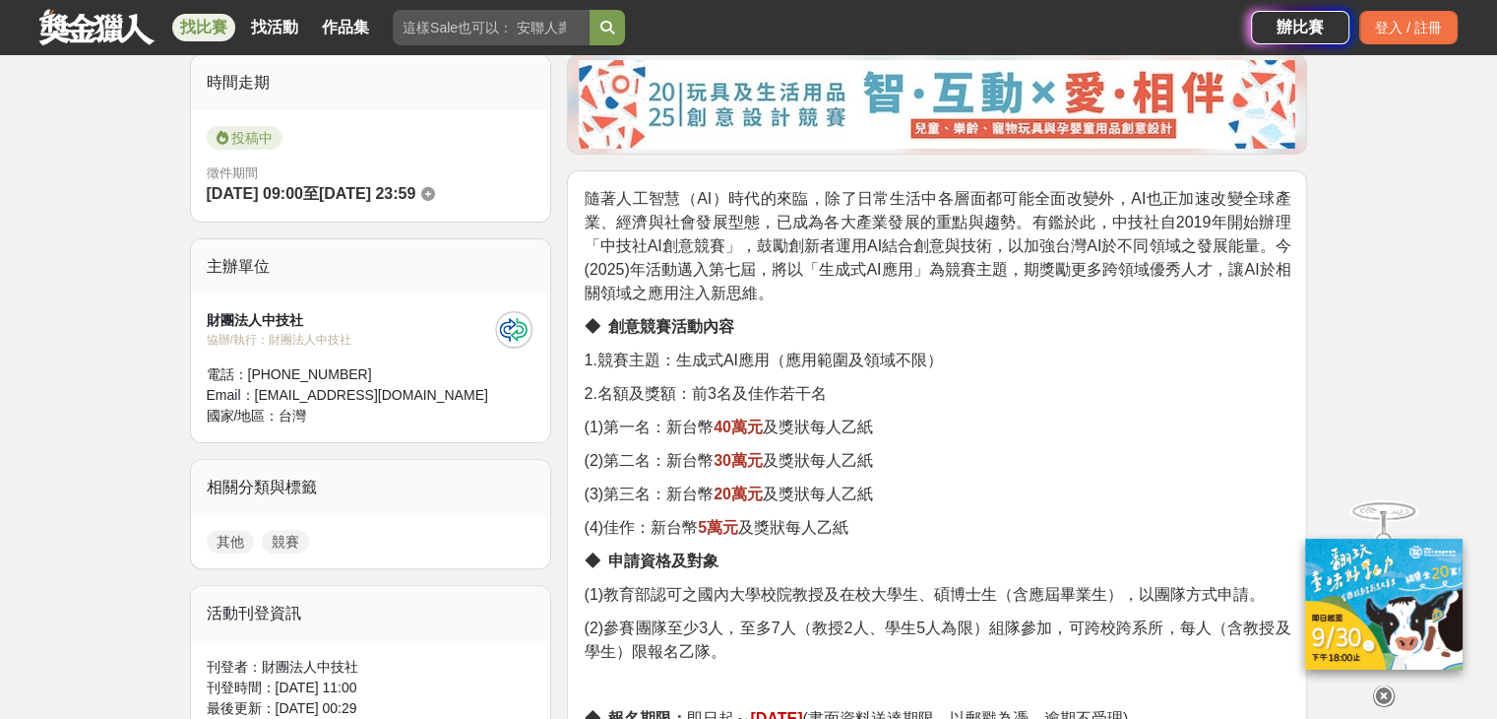
click at [1026, 312] on div "隨著人工智慧（AI）時代的來臨，除了日常生活中各層面都可能全面改變外，AI也正加速改變全球產業、經濟與社會發展型態，已成為各大產業發展的重點與趨勢。有鑑於此，…" at bounding box center [937, 475] width 707 height 577
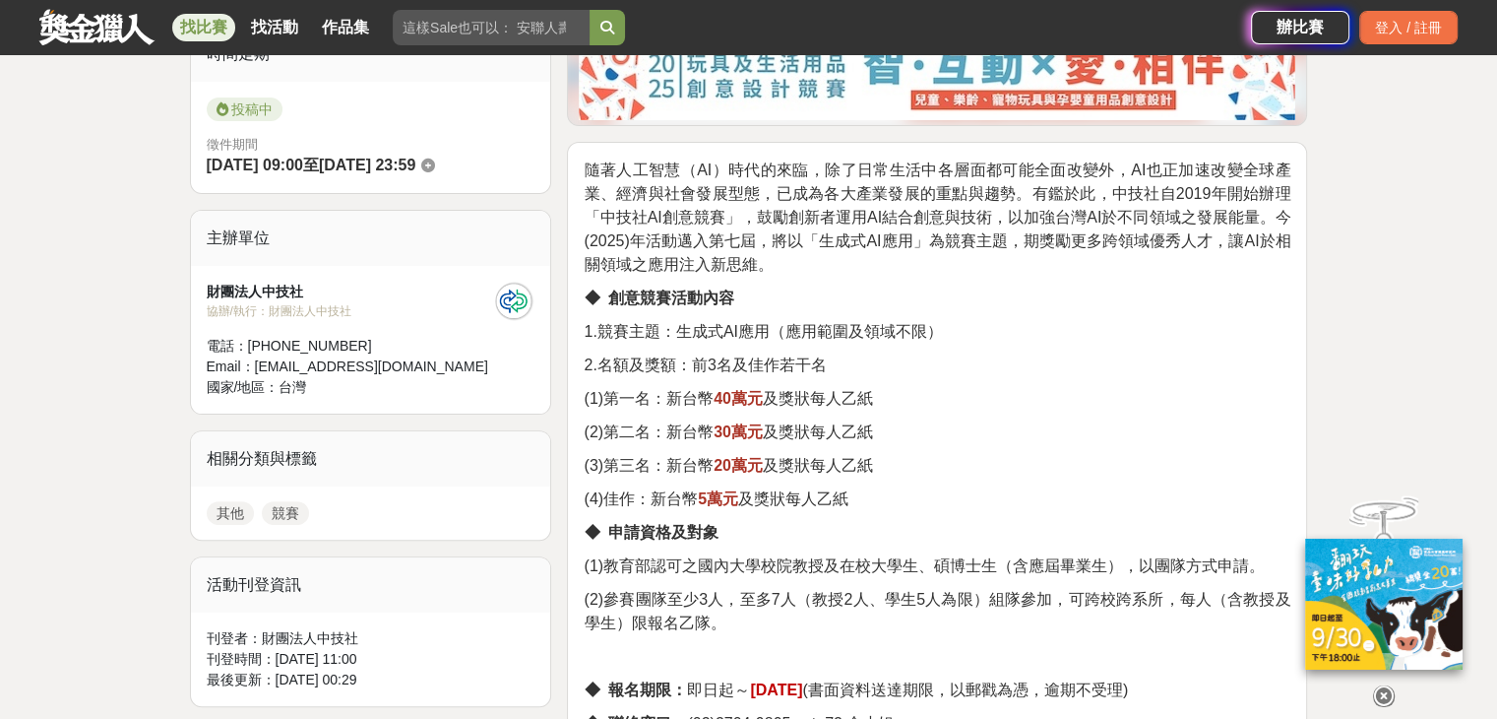
scroll to position [591, 0]
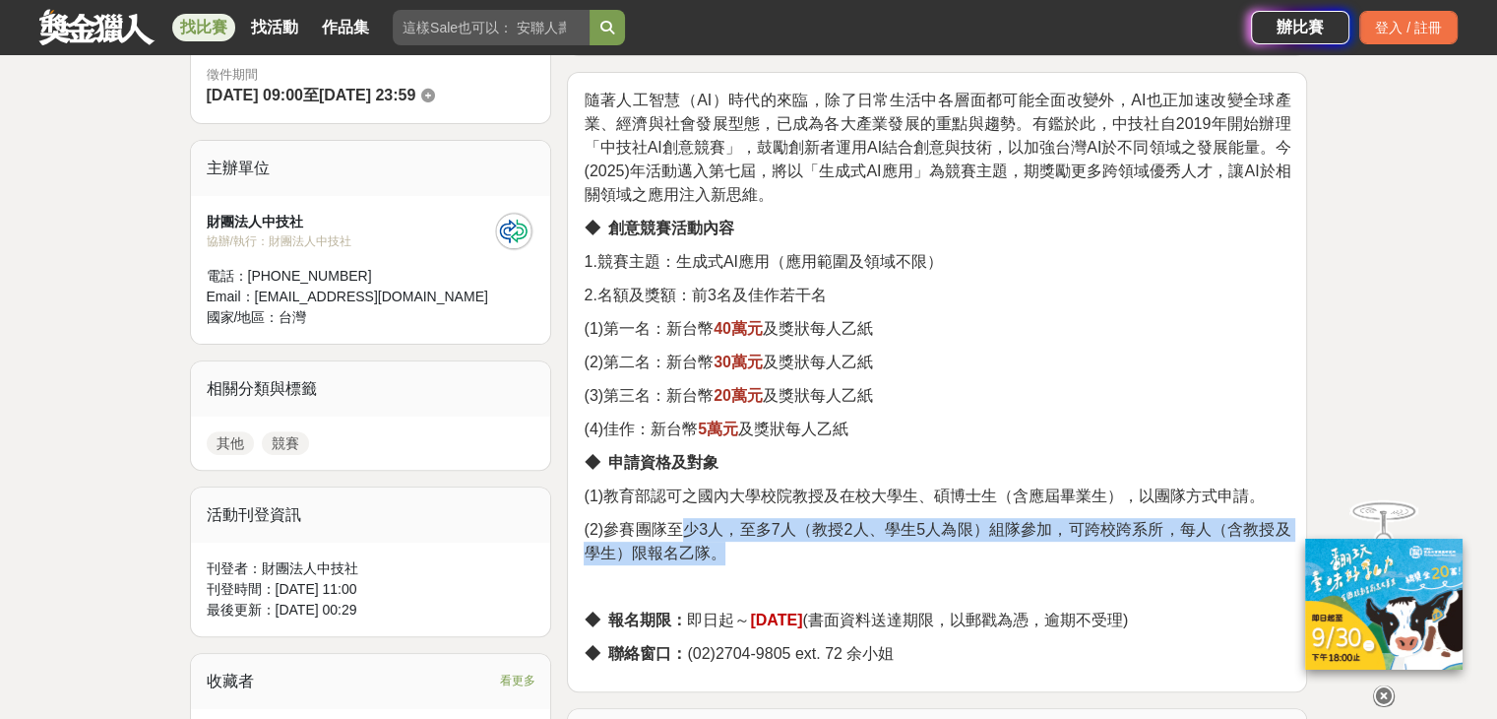
drag, startPoint x: 687, startPoint y: 526, endPoint x: 1028, endPoint y: 541, distance: 341.0
click at [1028, 541] on p "(2)參賽團隊至少3人，至多7人（教授2人、學生5人為限）組隊參加，可跨校跨系所，每人（含教授及學生）限報名乙隊。" at bounding box center [937, 541] width 707 height 47
drag, startPoint x: 725, startPoint y: 514, endPoint x: 1058, endPoint y: 553, distance: 336.1
click at [1058, 553] on div "隨著人工智慧（AI）時代的來臨，除了日常生活中各層面都可能全面改變外，AI也正加速改變全球產業、經濟與社會發展型態，已成為各大產業發展的重點與趨勢。有鑑於此，…" at bounding box center [937, 377] width 707 height 577
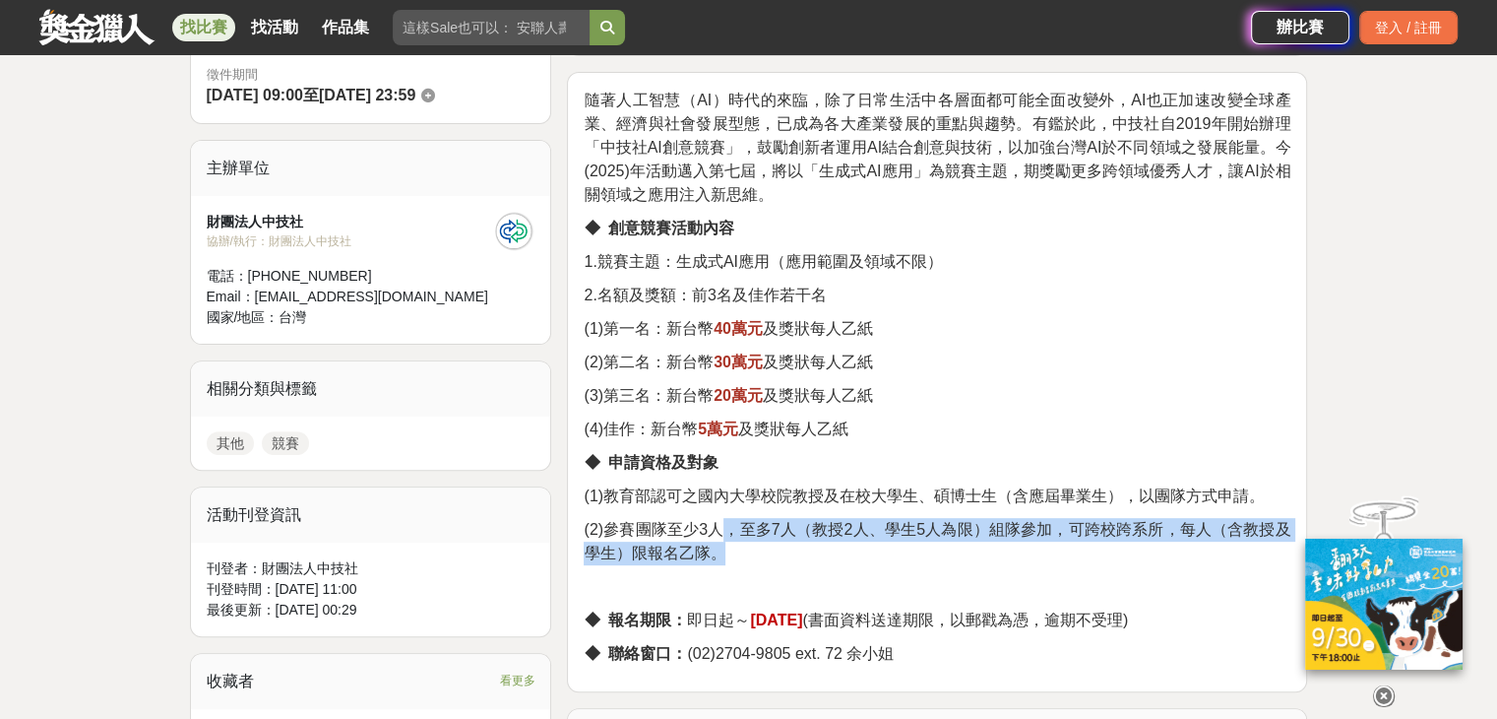
click at [953, 555] on p "(2)參賽團隊至少3人，至多7人（教授2人、學生5人為限）組隊參加，可跨校跨系所，每人（含教授及學生）限報名乙隊。" at bounding box center [937, 541] width 707 height 47
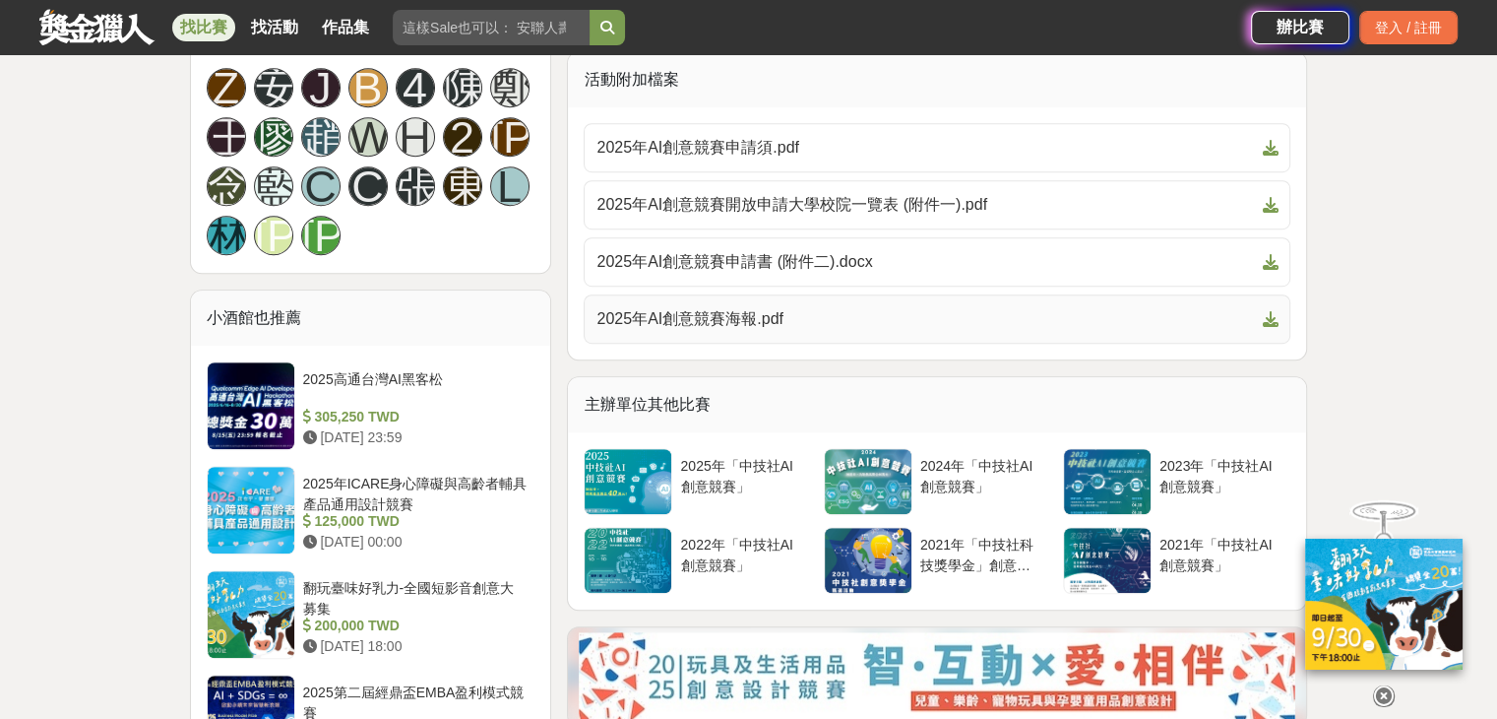
scroll to position [1280, 0]
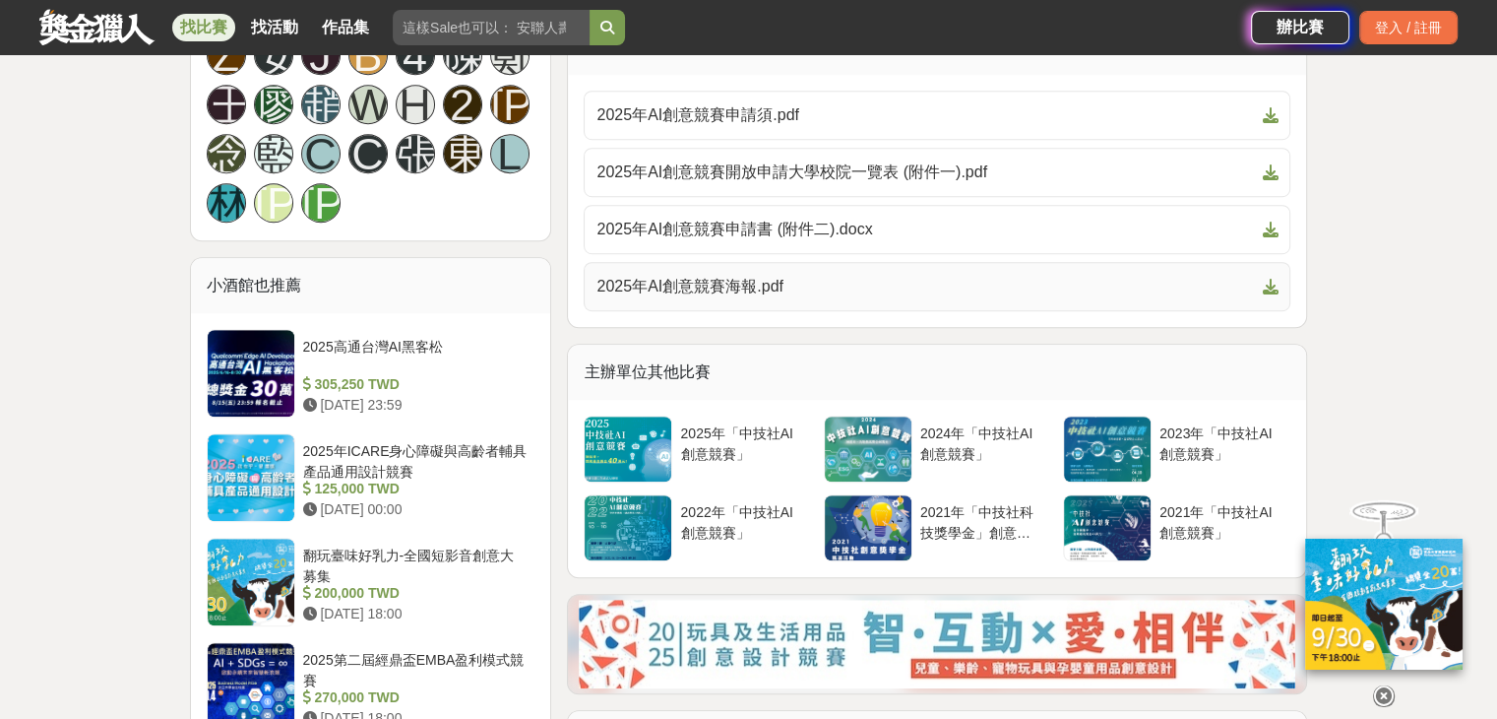
click at [749, 290] on span "2025年AI創意競賽海報.pdf" at bounding box center [926, 287] width 658 height 24
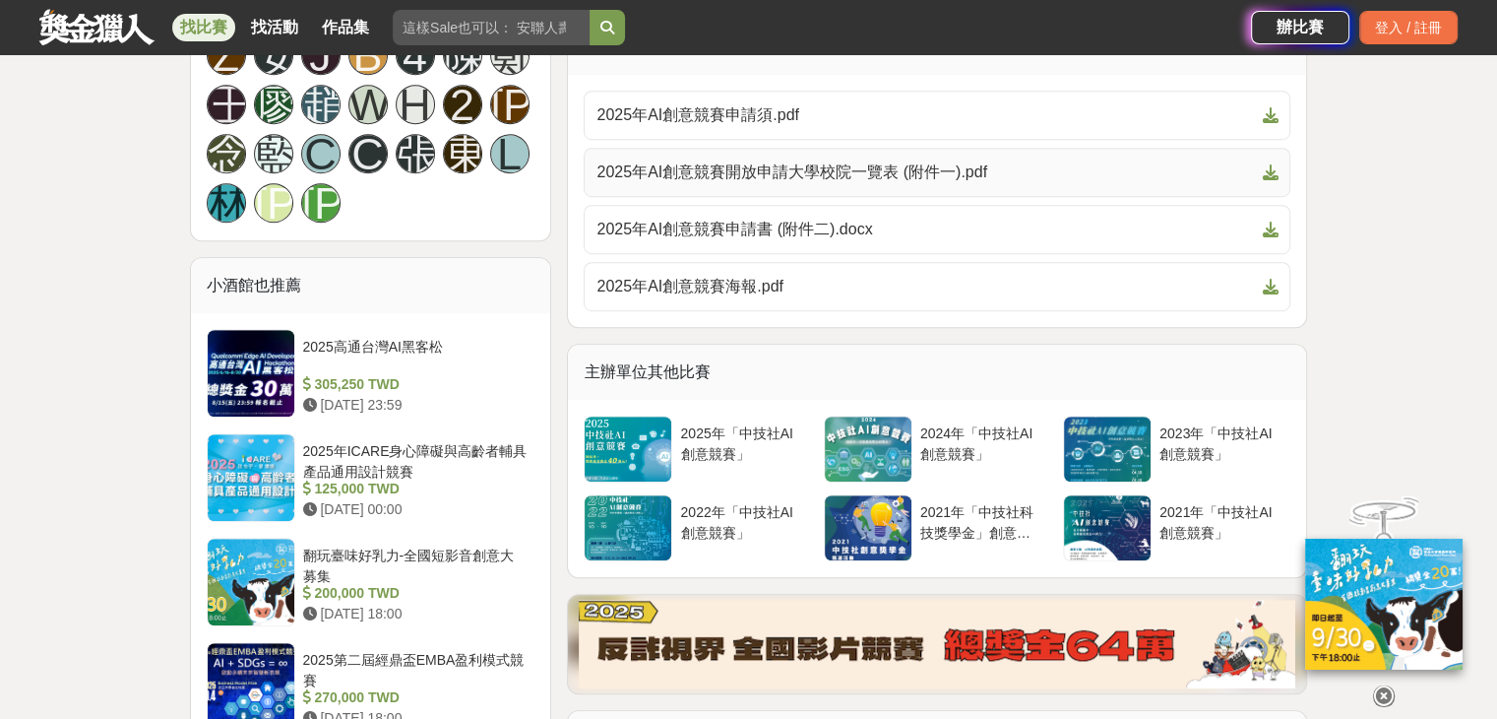
click at [807, 169] on span "2025年AI創意競賽開放申請大學校院一覽表 (附件一).pdf" at bounding box center [926, 172] width 658 height 24
click at [778, 108] on span "2025年AI創意競賽申請須.pdf" at bounding box center [926, 115] width 658 height 24
click at [1469, 279] on div "大家都在看 2025高通台灣AI黑客松 [DATE] 23:59 好竹意租稅圖卡創作比賽 [DATE] 17:00 雲林 TPASS 熱門景點＆秘境蒐羅挑戰賽…" at bounding box center [748, 244] width 1497 height 2854
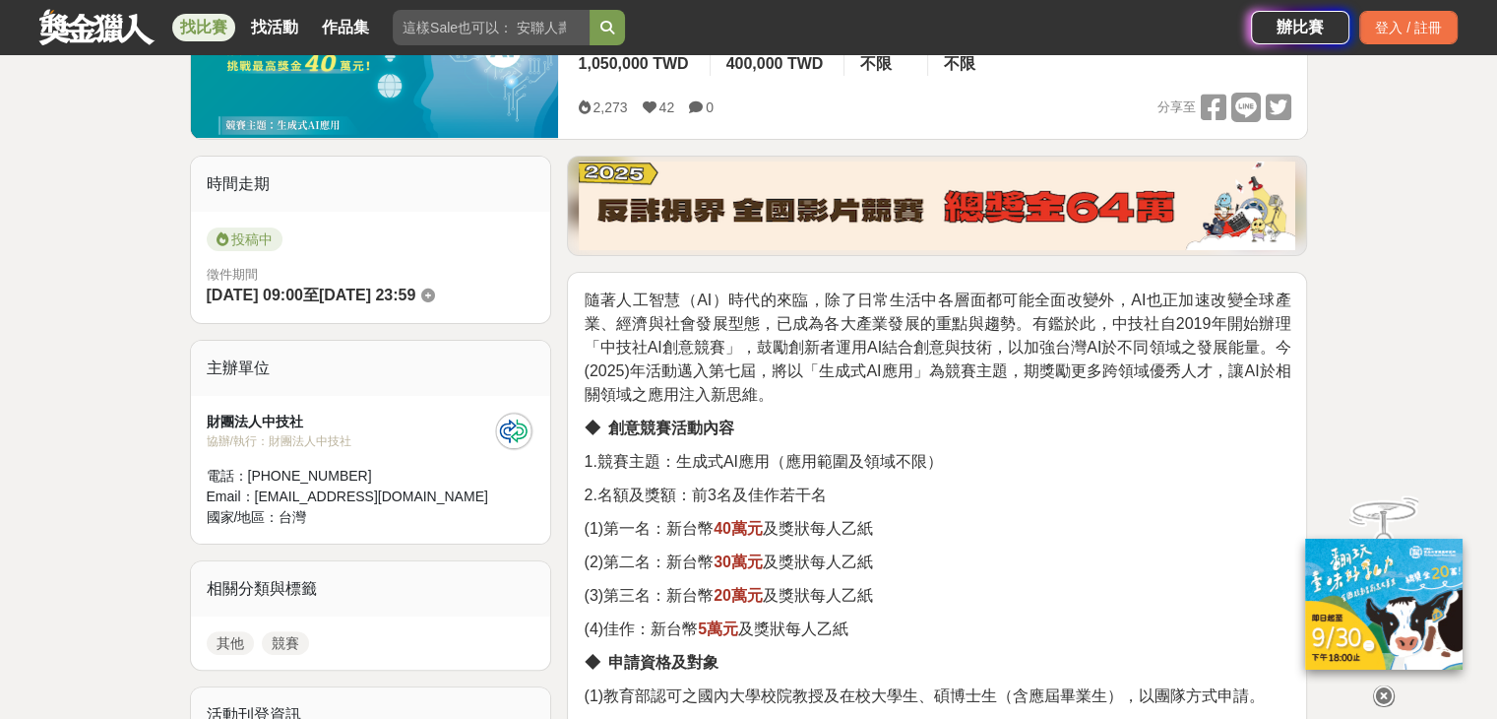
scroll to position [394, 0]
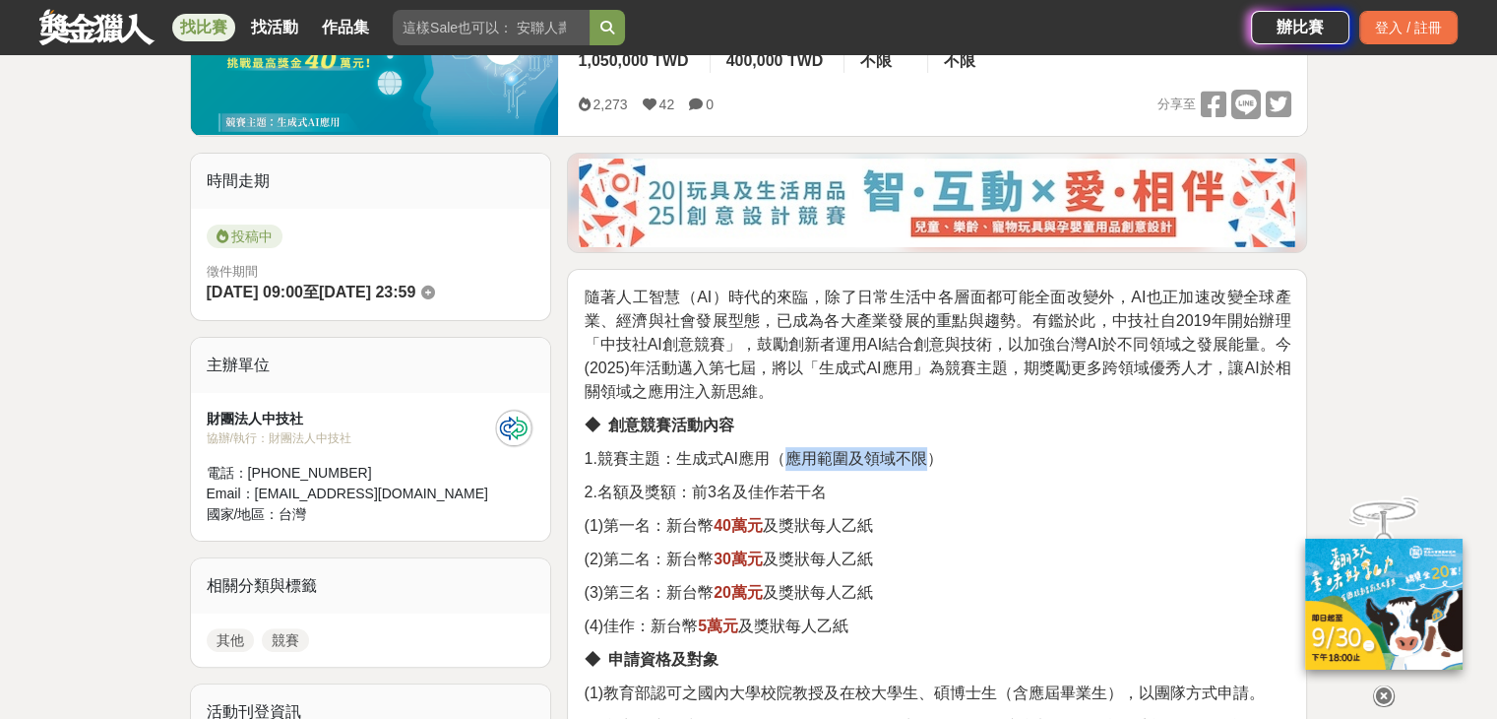
drag, startPoint x: 926, startPoint y: 450, endPoint x: 781, endPoint y: 446, distance: 145.8
click at [781, 450] on span "1.競賽主題：生成式AI應用（應用範圍及領域不限）" at bounding box center [763, 458] width 358 height 17
click at [863, 413] on p "◆ 創意競賽活動內容" at bounding box center [937, 425] width 707 height 24
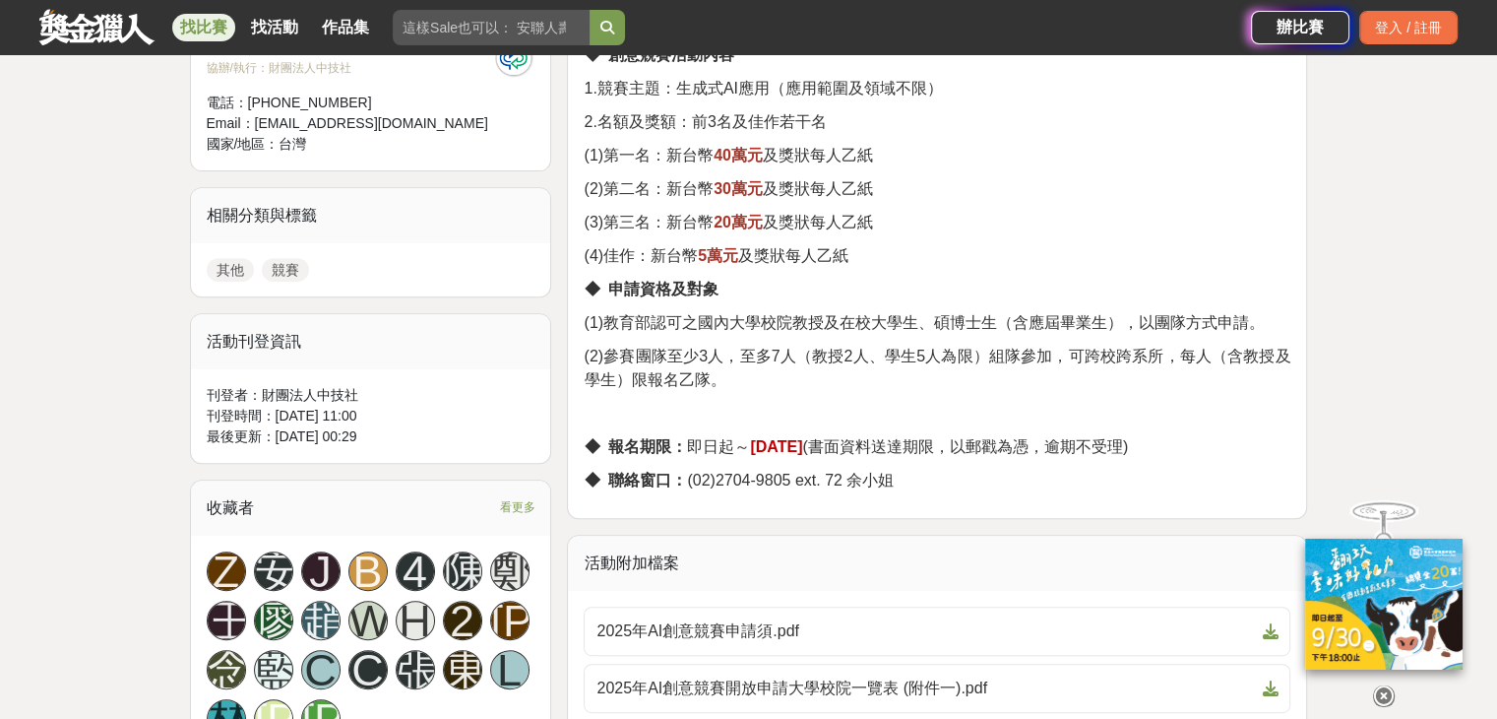
scroll to position [1181, 0]
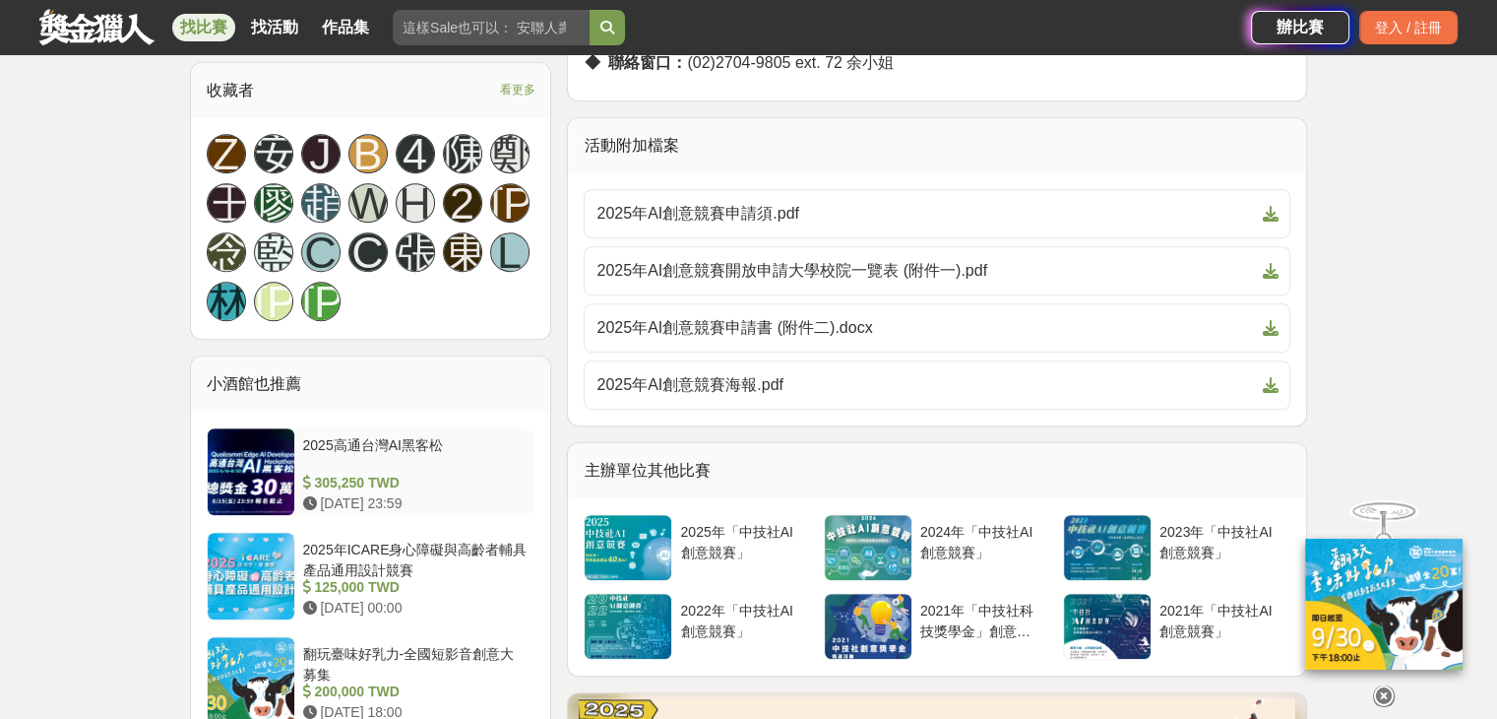
click at [366, 473] on div "305,250 TWD" at bounding box center [415, 483] width 224 height 21
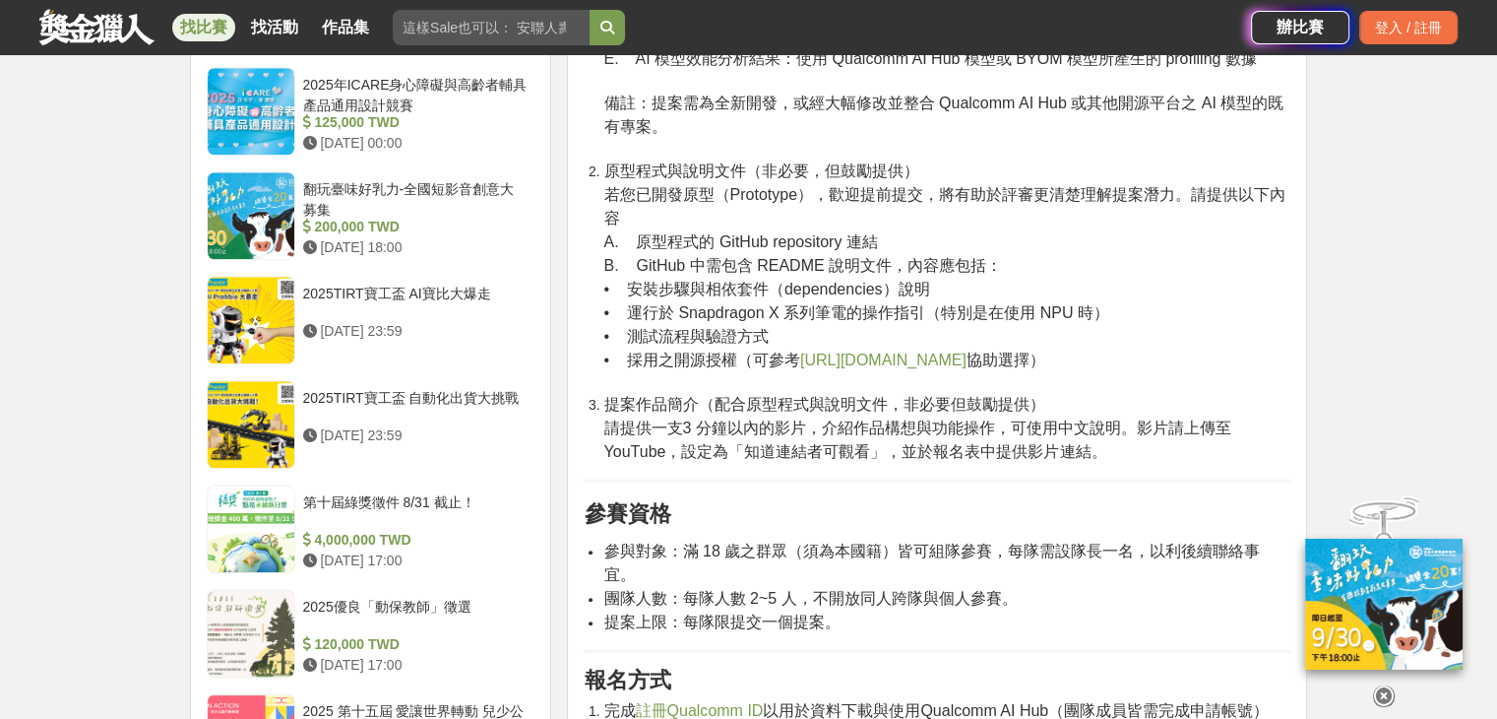
scroll to position [2166, 0]
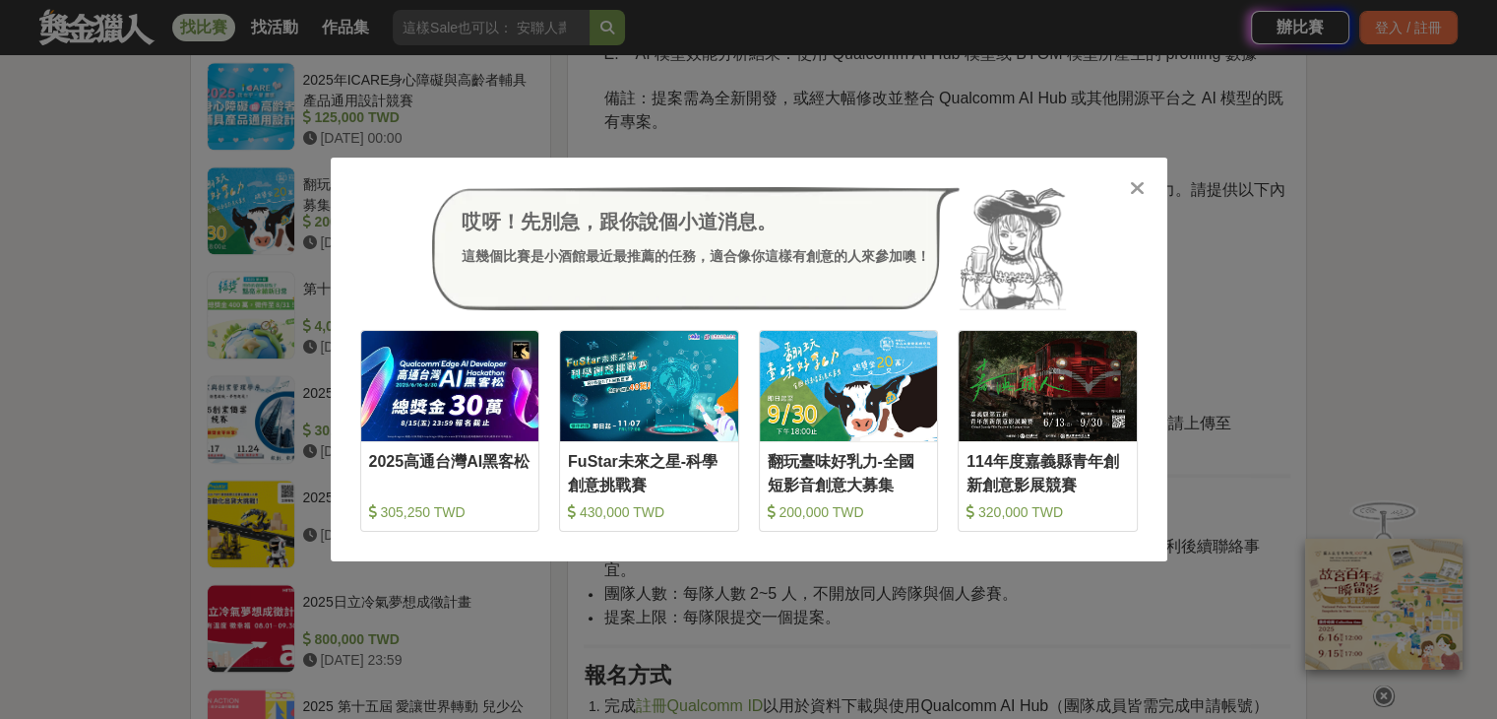
click at [1142, 192] on icon at bounding box center [1137, 188] width 15 height 20
click at [1142, 192] on li "原型程式與說明文件（非必要，但鼓勵提供） 若您已開發原型（Prototype），歡迎提前提交，將有助於評審更清楚理解提案潛力。請提供以下內容 A. 原型程式的…" at bounding box center [946, 271] width 687 height 233
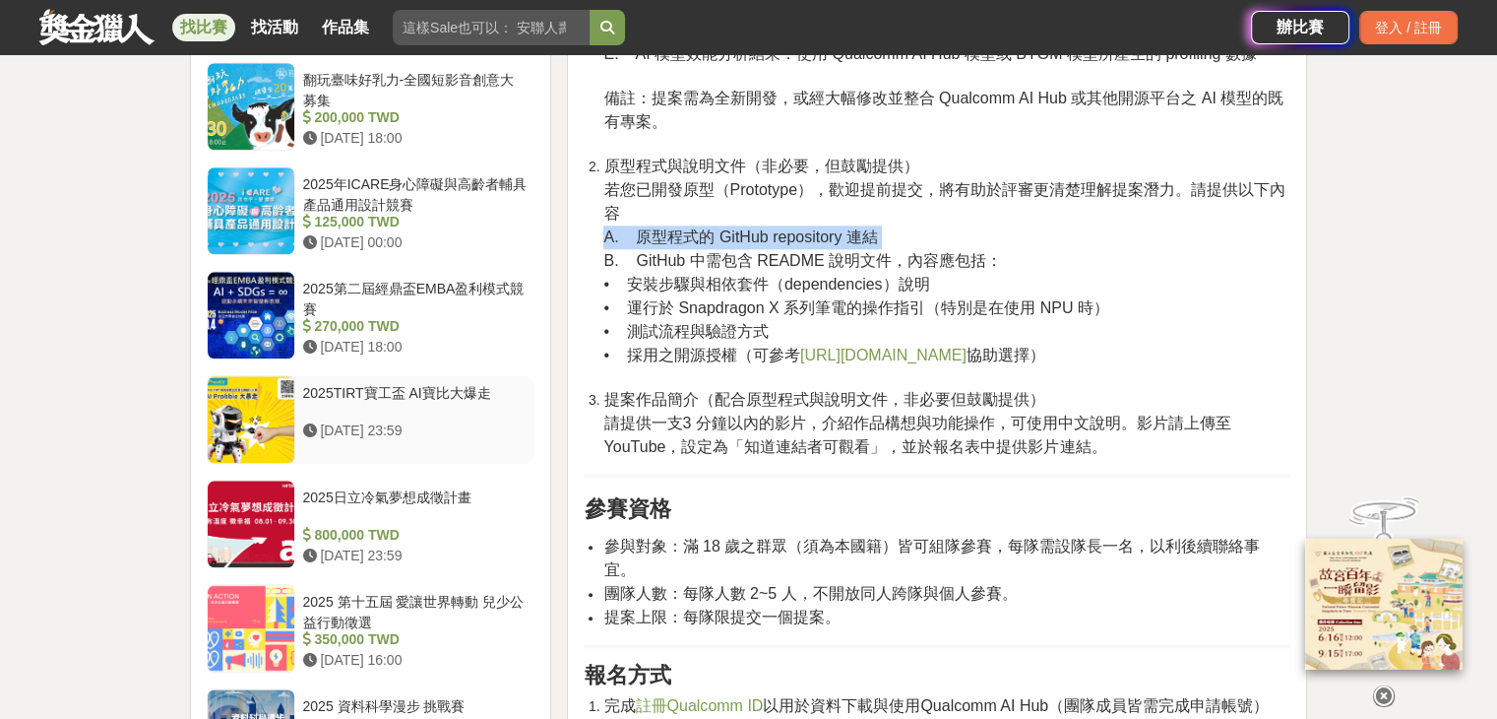
click at [399, 418] on div "2025TIRT寶工盃 AI寶比大爆走" at bounding box center [415, 401] width 224 height 37
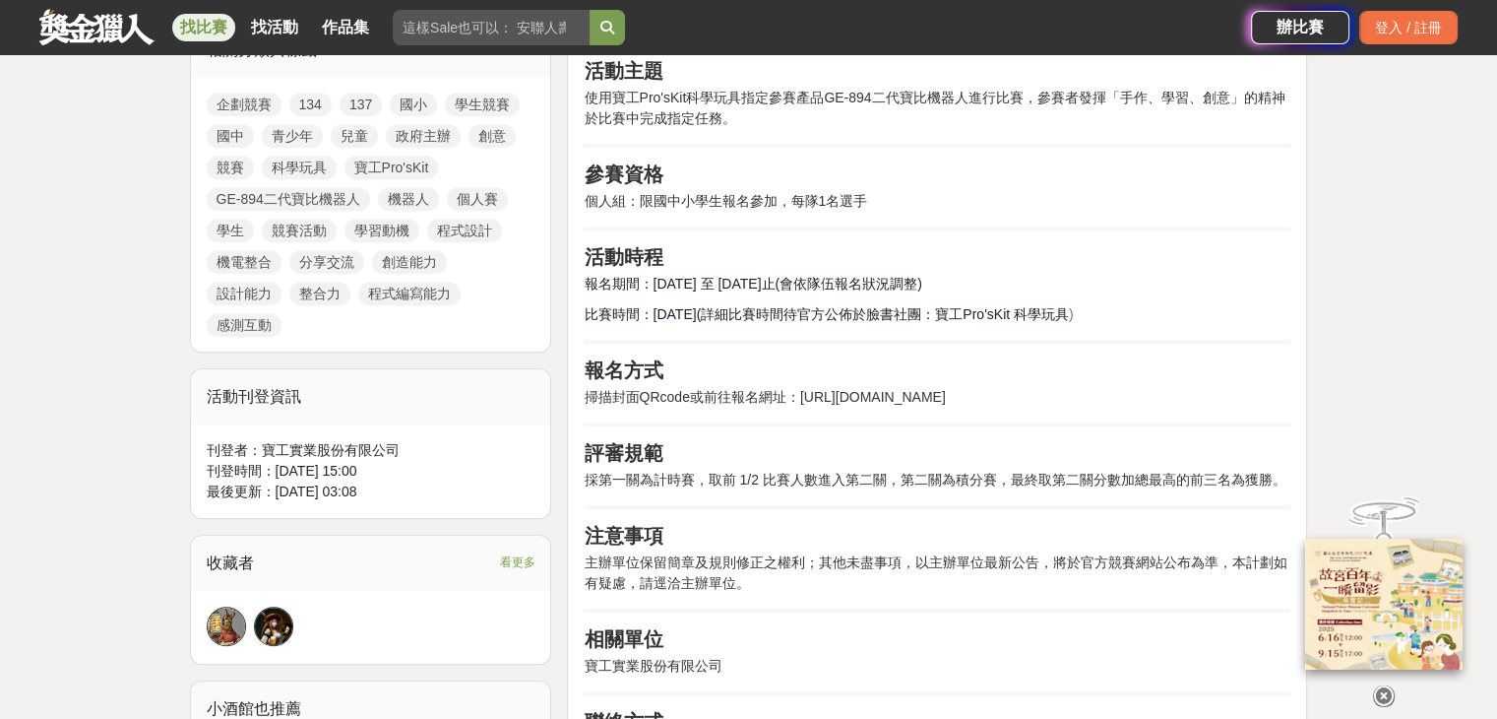
scroll to position [1378, 0]
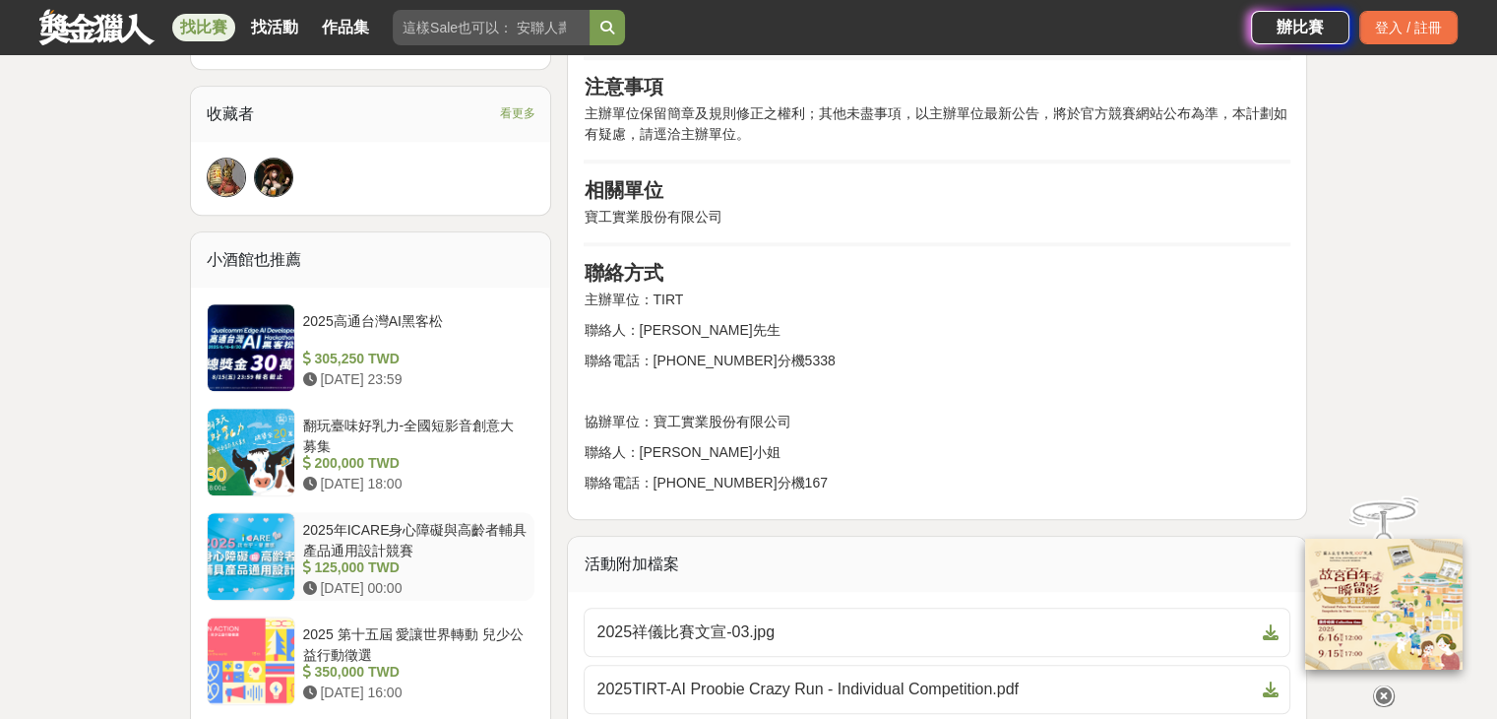
click at [410, 544] on div "2025年ICARE身心障礙與高齡者輔具產品通用設計競賽" at bounding box center [415, 538] width 224 height 37
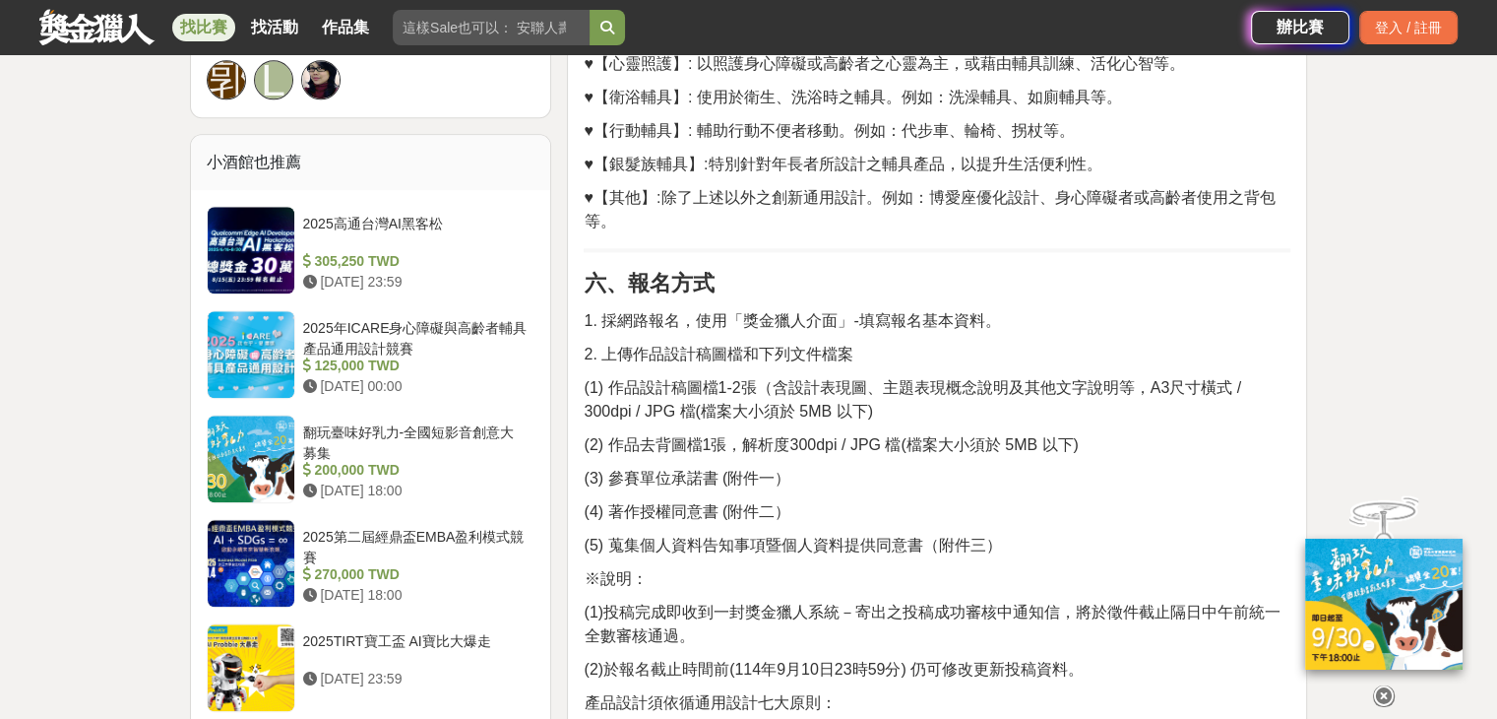
scroll to position [1992, 0]
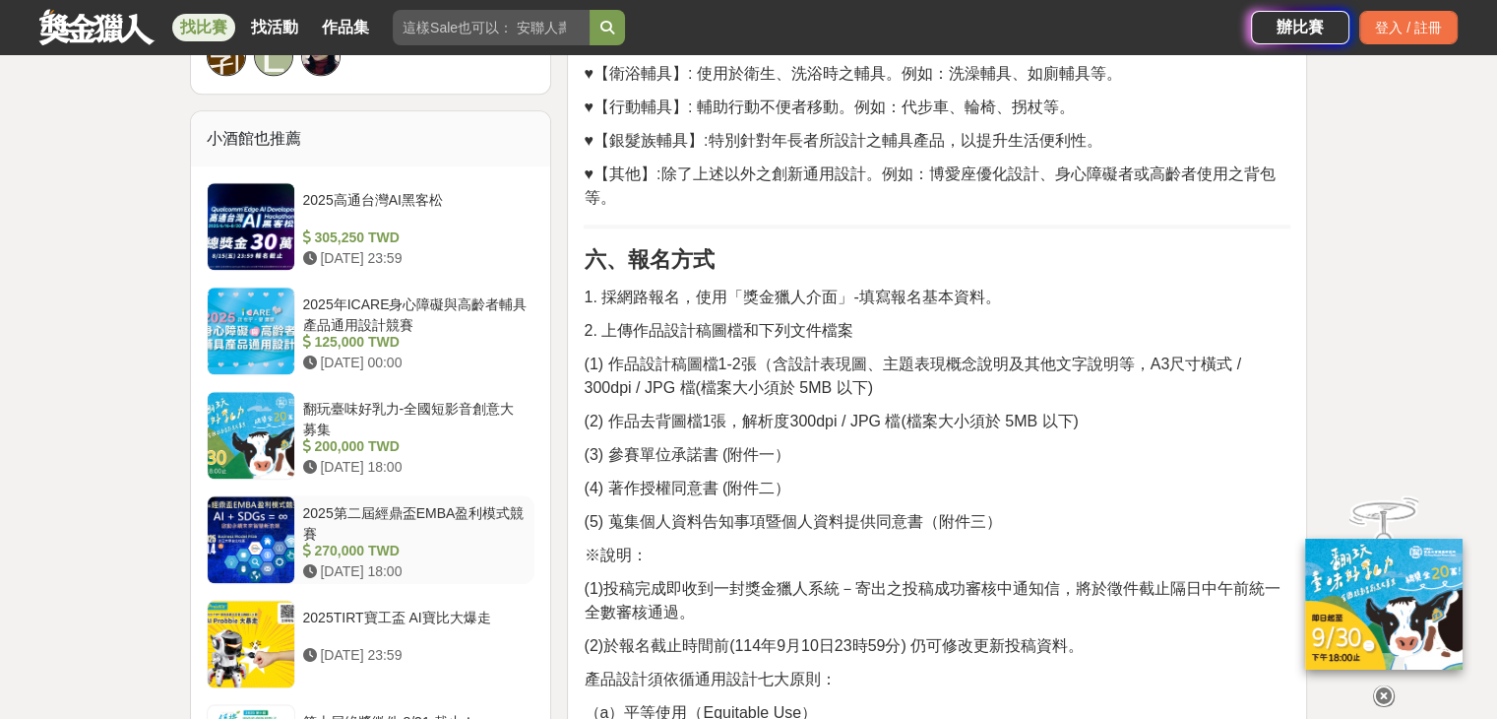
click at [425, 527] on div "2025第二屆經鼎盃EMBA盈利模式競賽" at bounding box center [415, 521] width 224 height 37
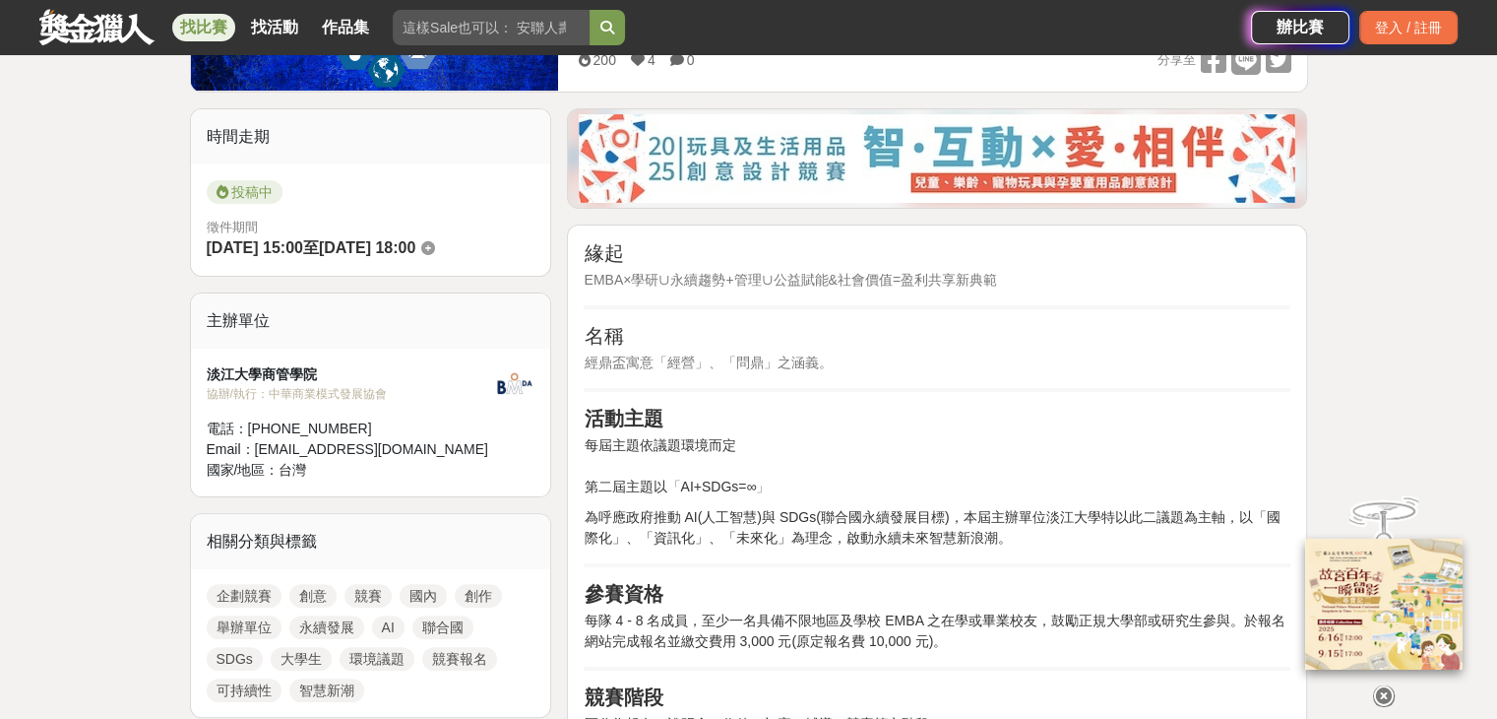
scroll to position [513, 0]
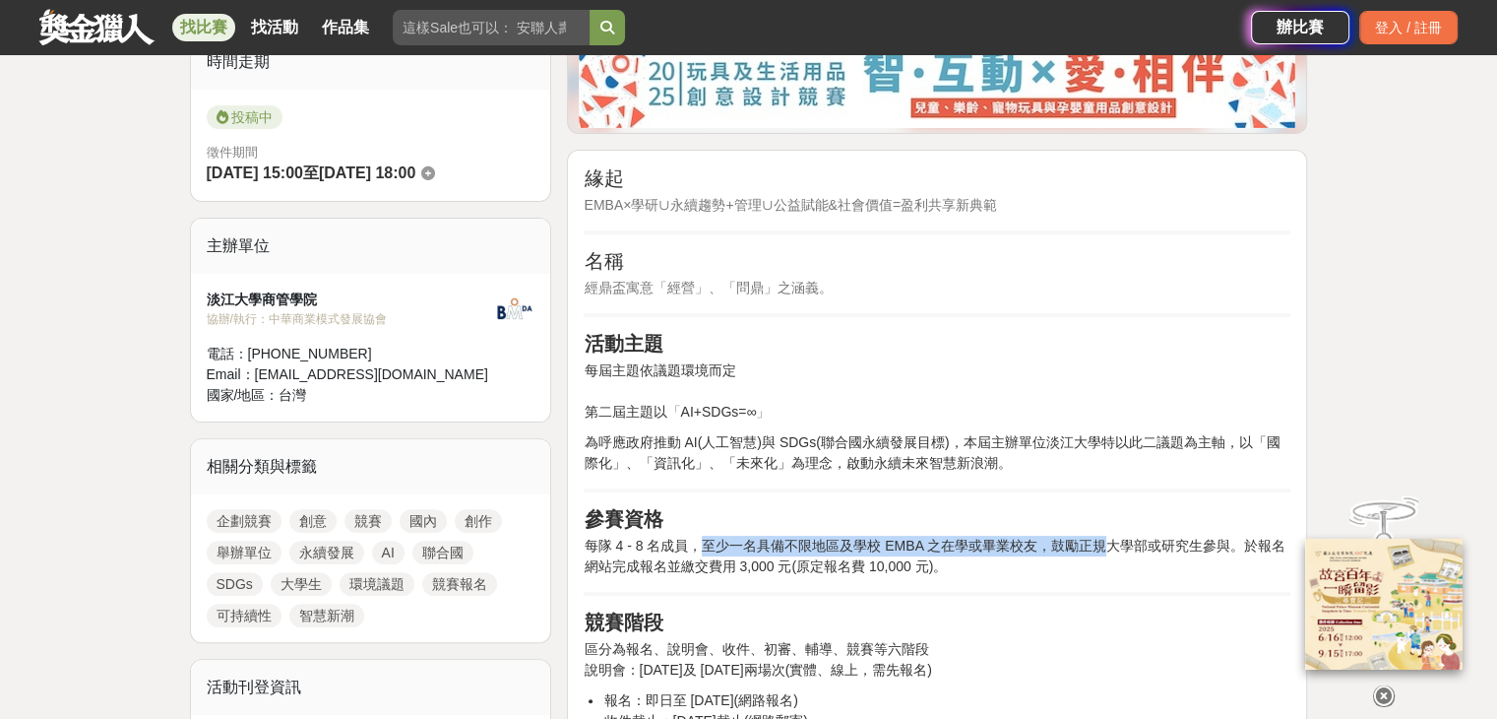
drag, startPoint x: 697, startPoint y: 539, endPoint x: 1091, endPoint y: 558, distance: 394.2
click at [1103, 552] on span "每隊 4 - 8 名成員，至少一名具備不限地區及學校 EMBA 之在學或畢業校友，鼓勵正規大學部或研究生參與。於報名網站完成報名並繳交費用 3,000 元(原…" at bounding box center [934, 556] width 701 height 36
drag, startPoint x: 1091, startPoint y: 558, endPoint x: 1075, endPoint y: 564, distance: 16.8
click at [1075, 564] on p "每隊 4 - 8 名成員，至少一名具備不限地區及學校 EMBA 之在學或畢業校友，鼓勵正規大學部或研究生參與。於報名網站完成報名並繳交費用 3,000 元(原…" at bounding box center [937, 556] width 707 height 41
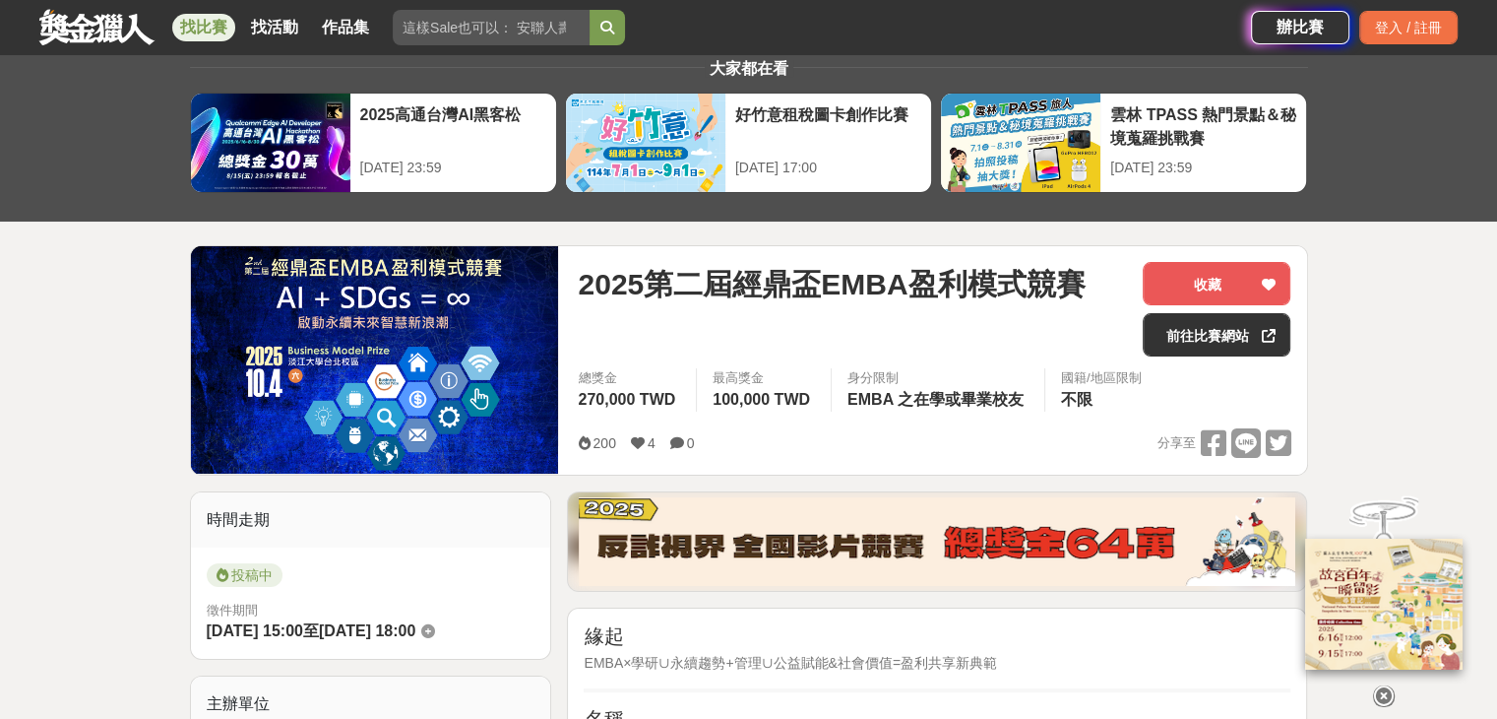
scroll to position [0, 0]
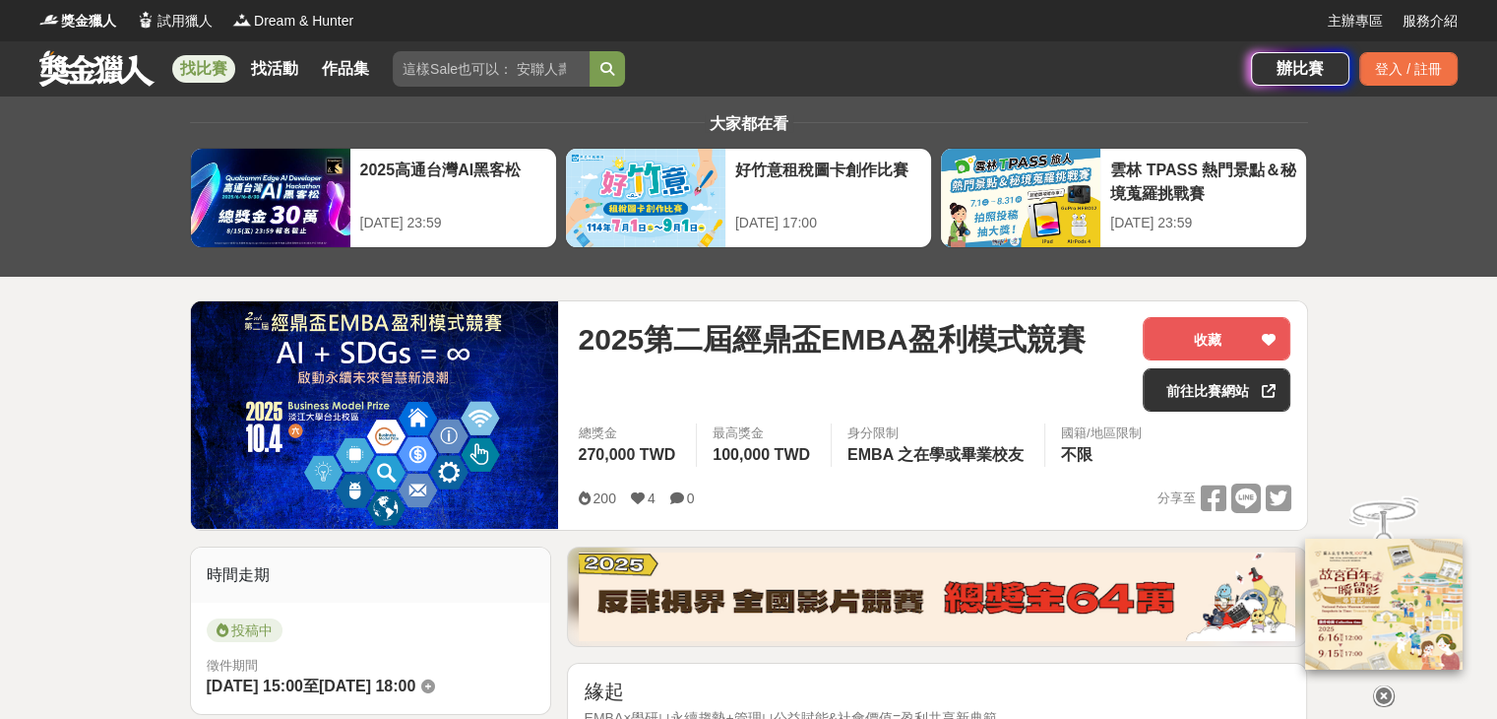
click at [85, 61] on link at bounding box center [96, 67] width 119 height 37
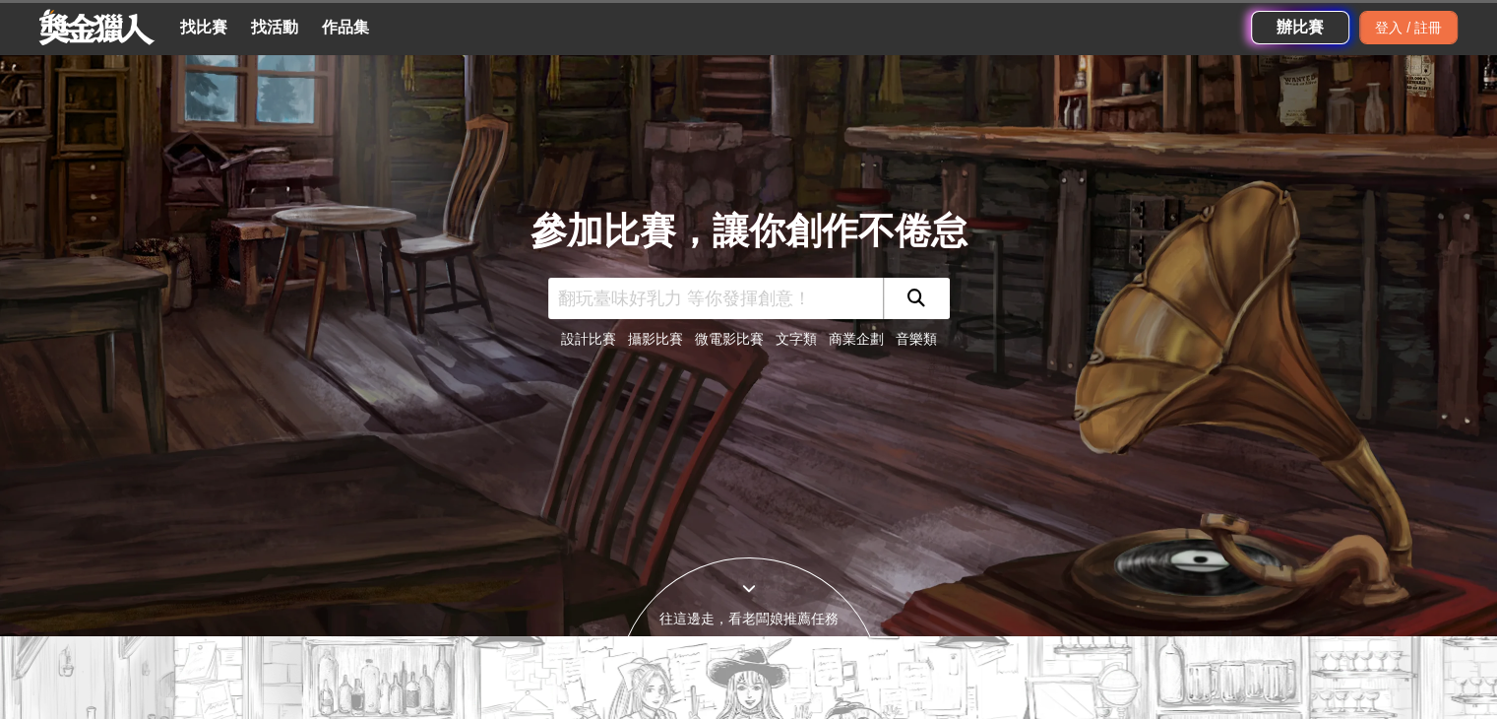
scroll to position [689, 0]
